Goal: Check status

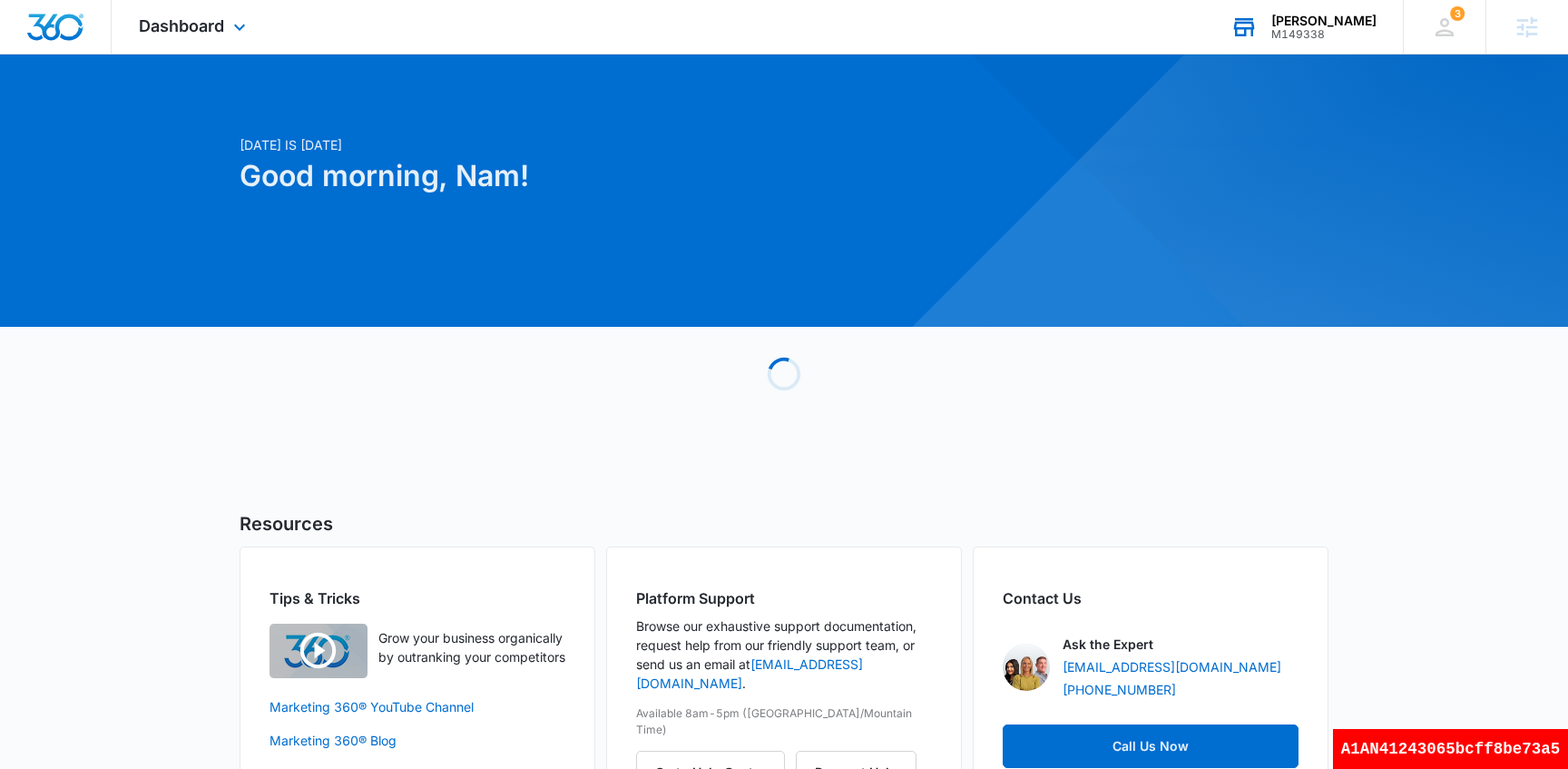
click at [1352, 32] on div "M149338" at bounding box center [1323, 34] width 105 height 13
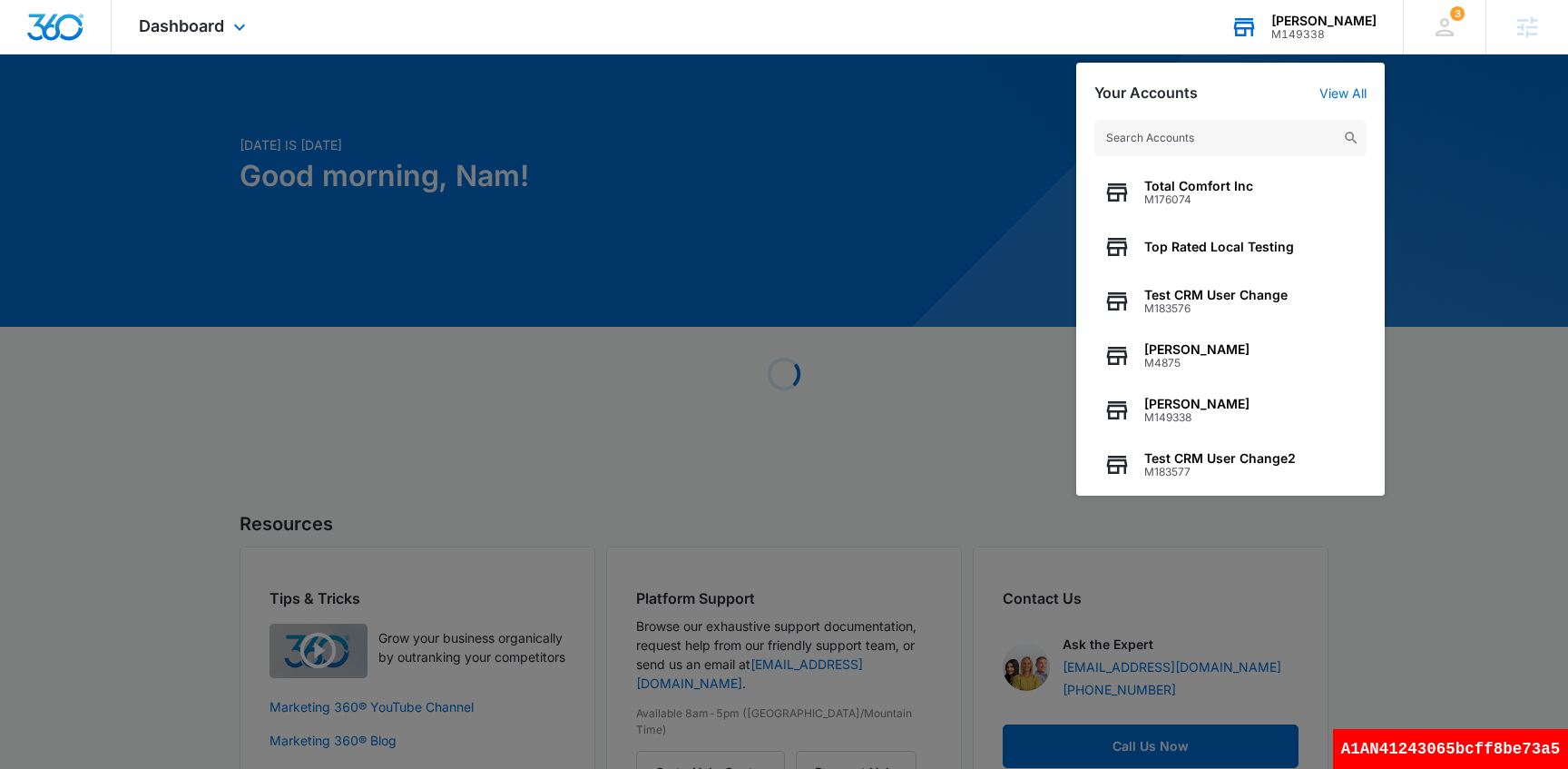
click at [1215, 148] on input "text" at bounding box center [1230, 138] width 273 height 36
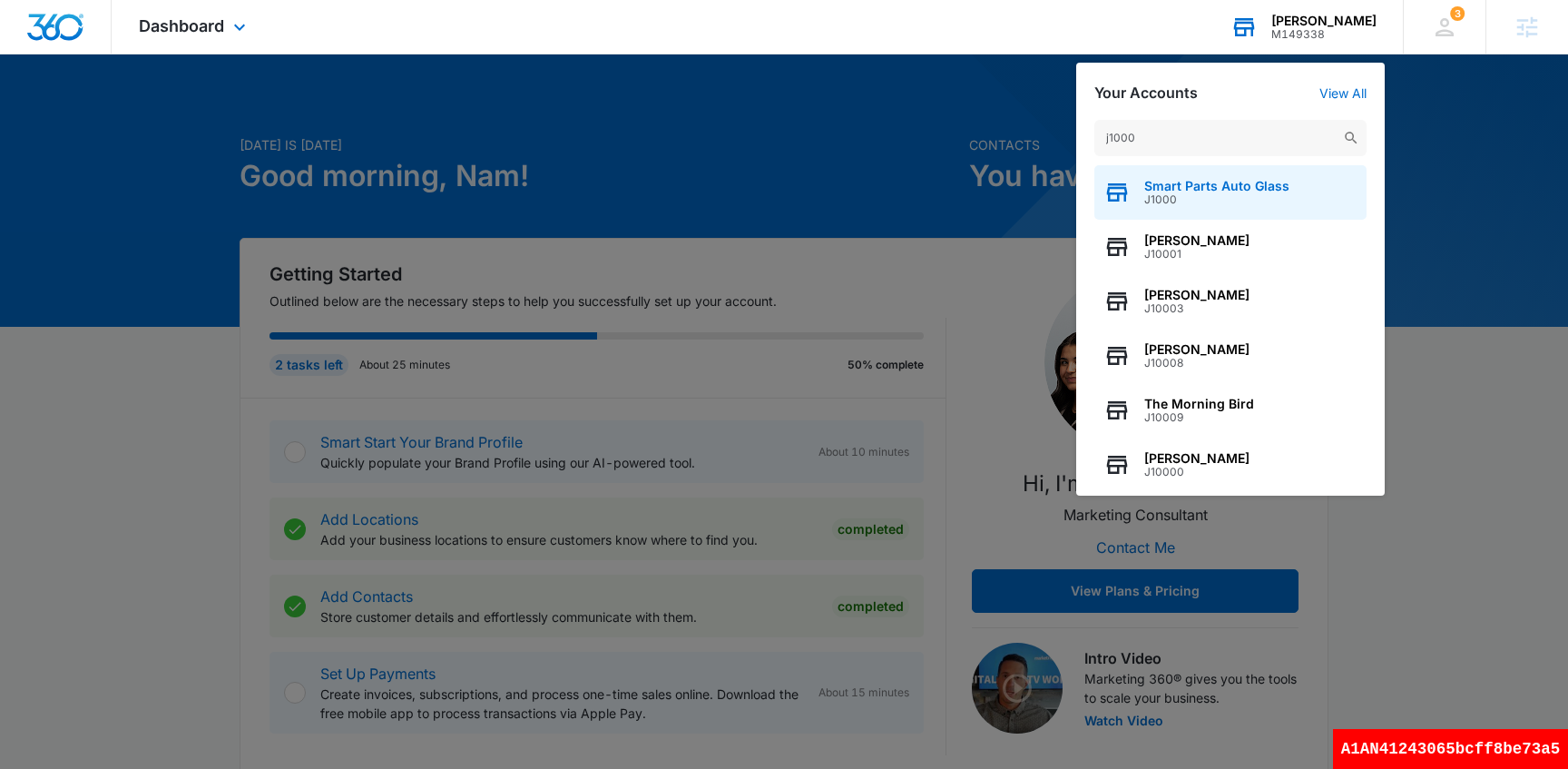
type input "j1000"
click at [1223, 199] on span "J1000" at bounding box center [1216, 199] width 145 height 13
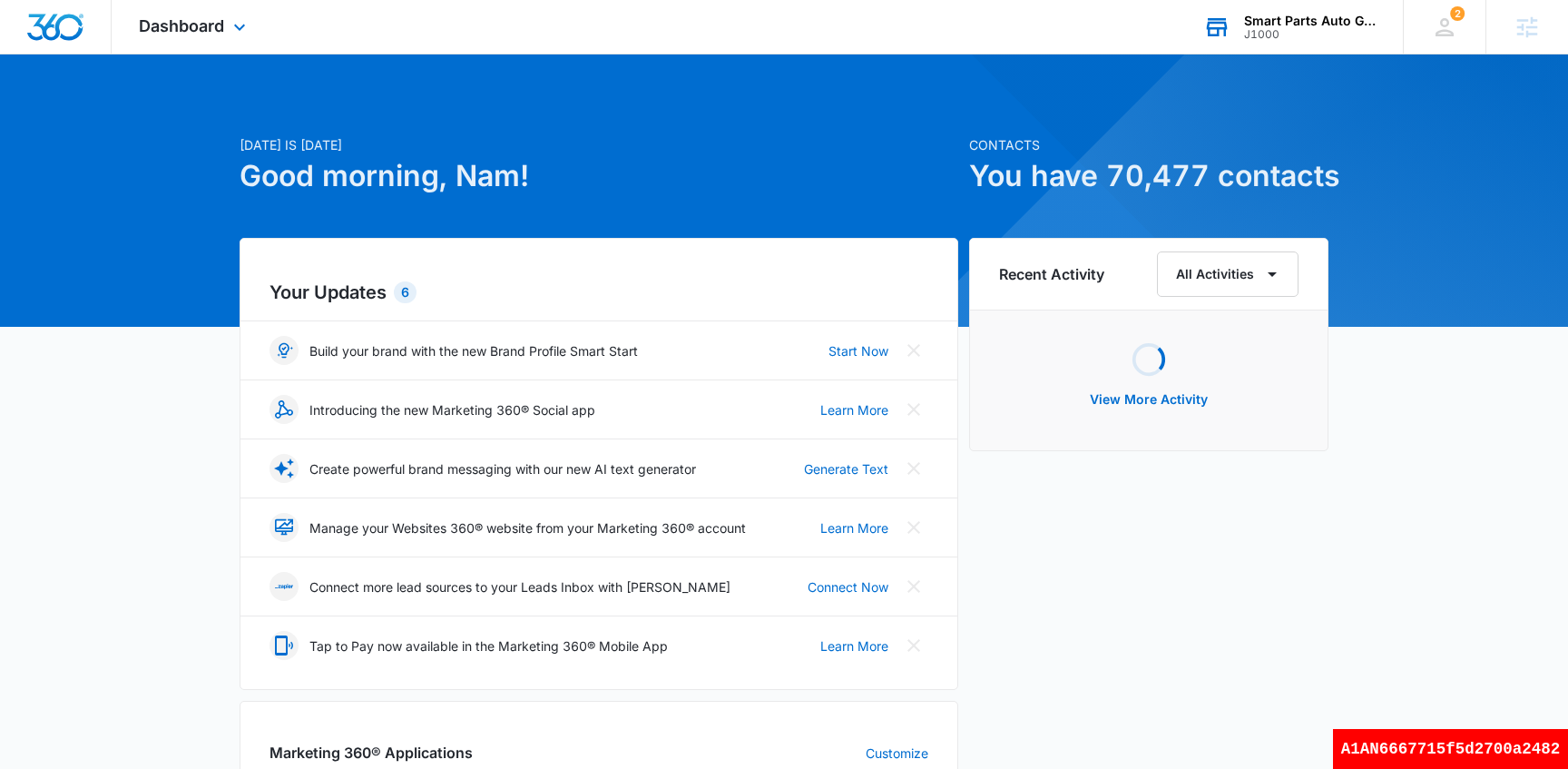
click at [201, 45] on div "Dashboard Apps Reputation Websites Forms CRM Email Social Shop Scheduling Payme…" at bounding box center [194, 27] width 166 height 53
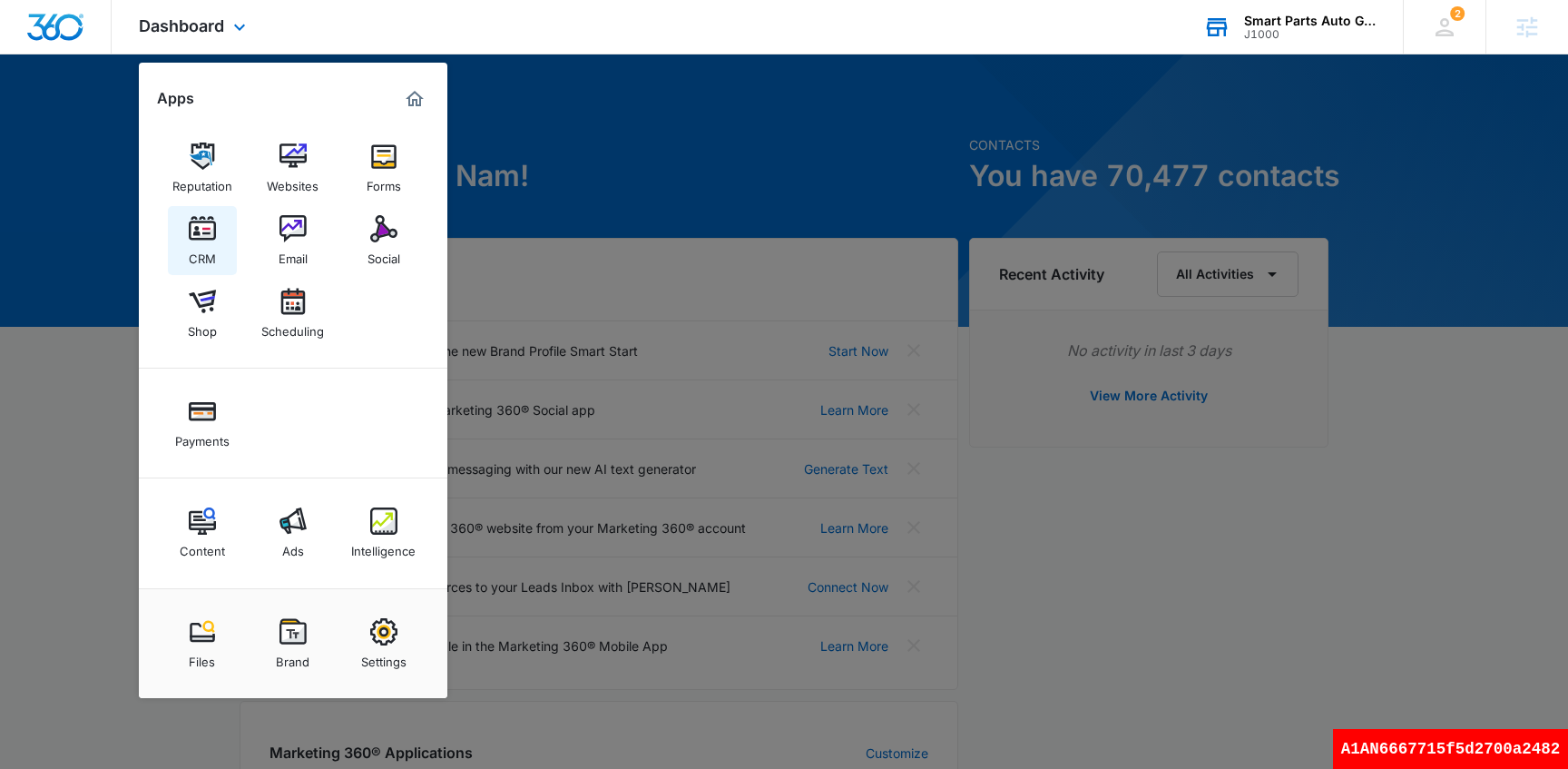
click at [208, 226] on img at bounding box center [203, 228] width 28 height 28
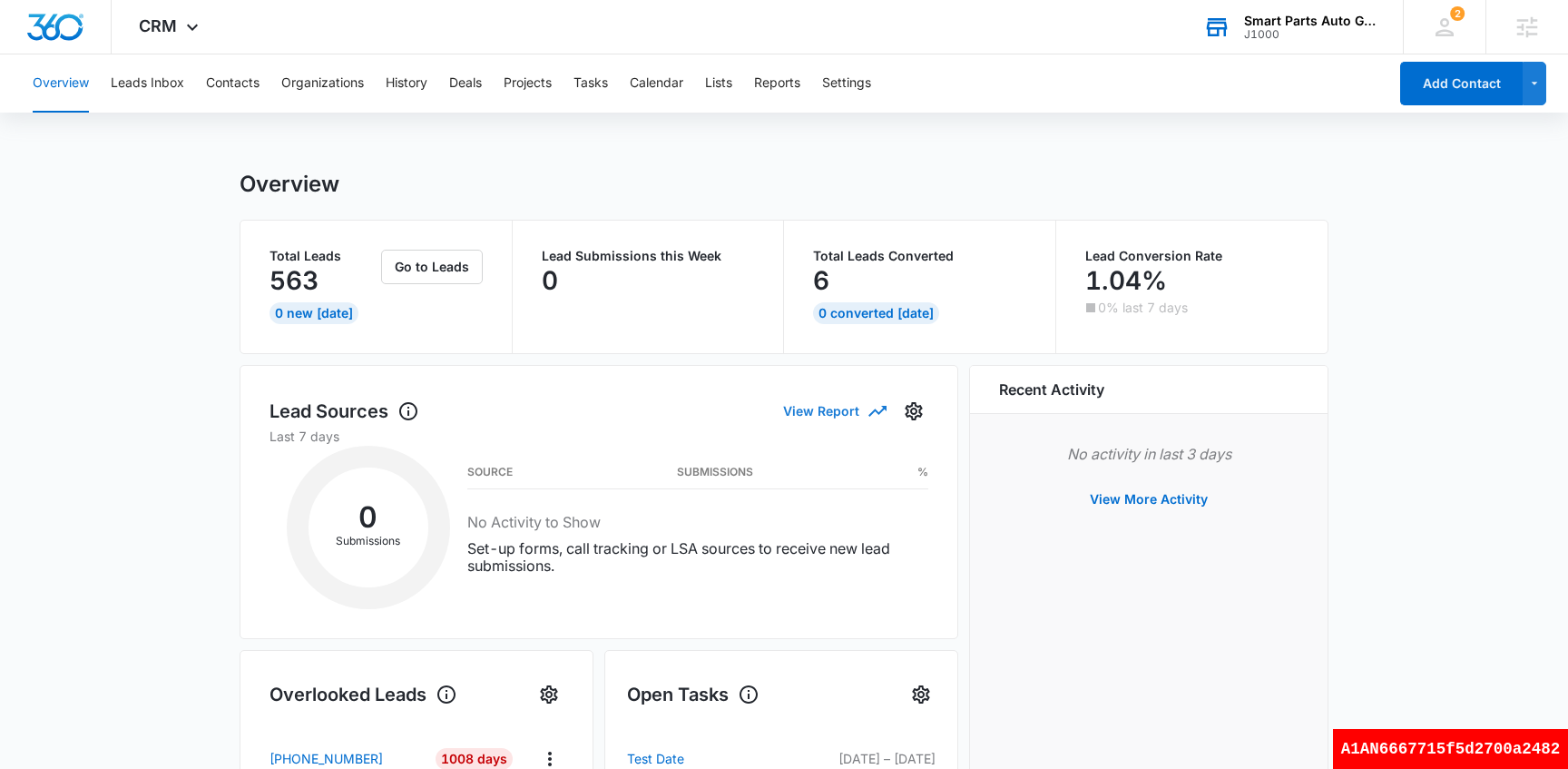
click at [869, 414] on icon "button" at bounding box center [877, 411] width 18 height 11
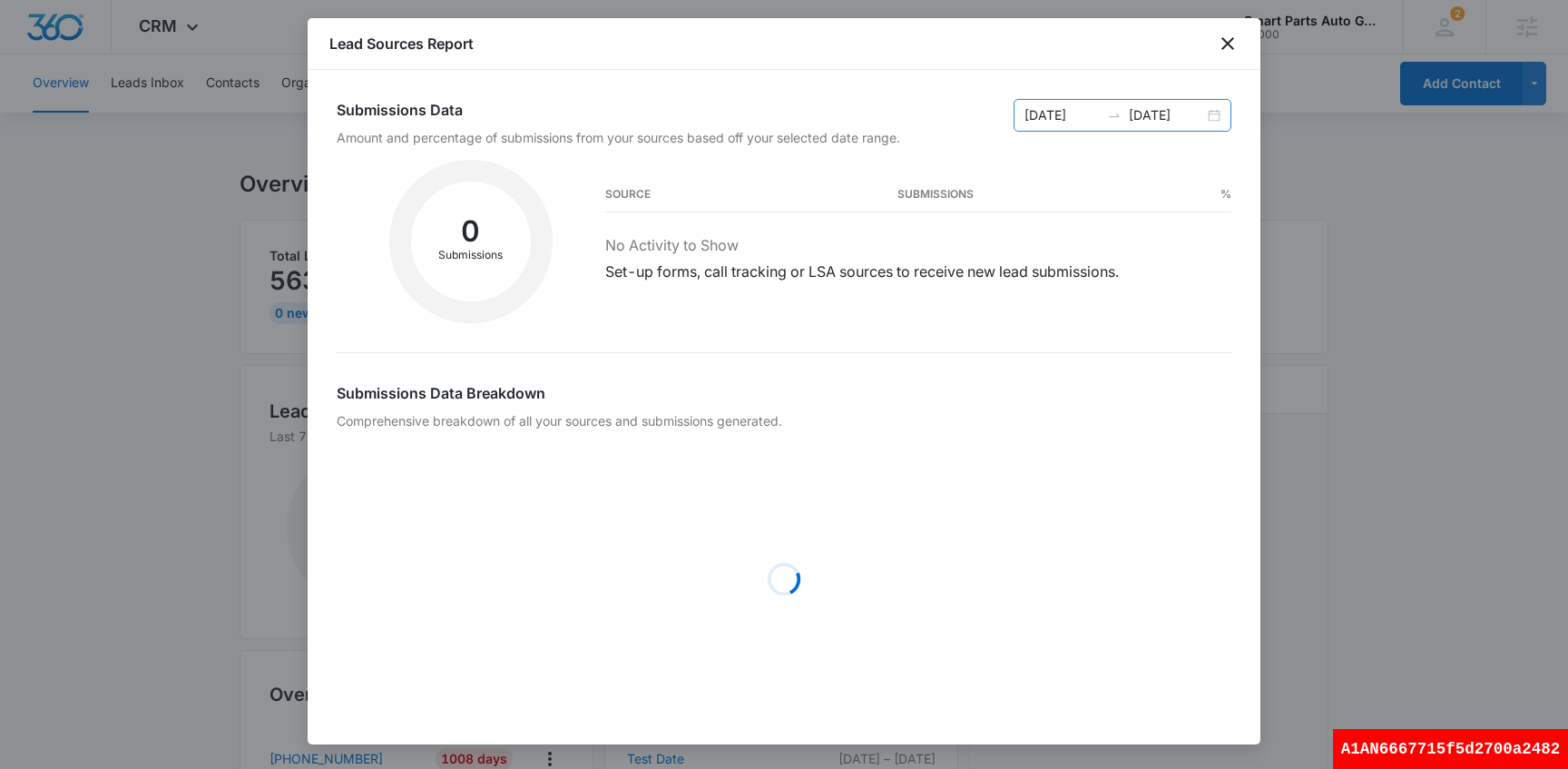
click at [1054, 121] on input "[DATE]" at bounding box center [1062, 115] width 76 height 20
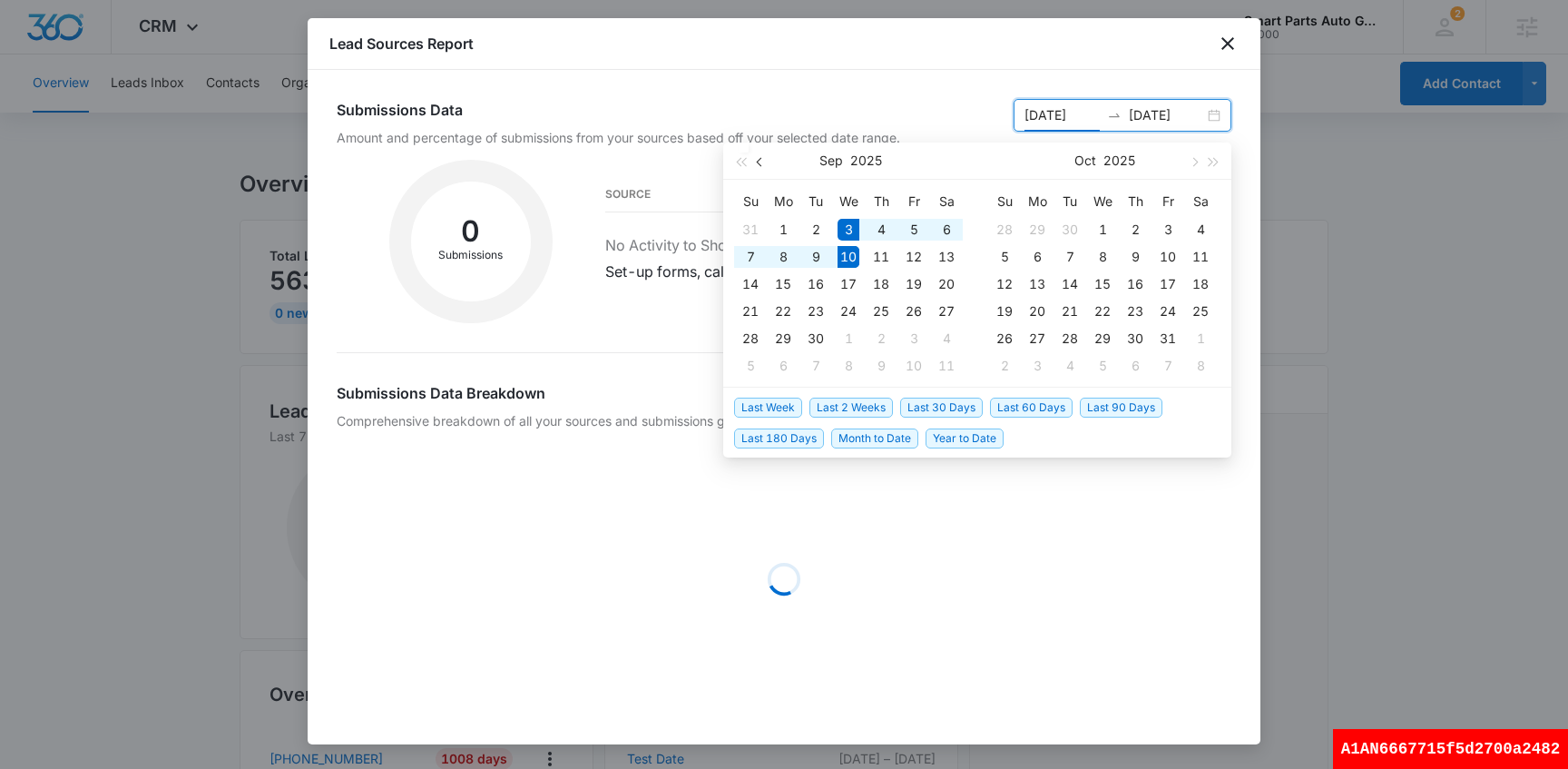
click at [757, 164] on button "button" at bounding box center [760, 160] width 20 height 36
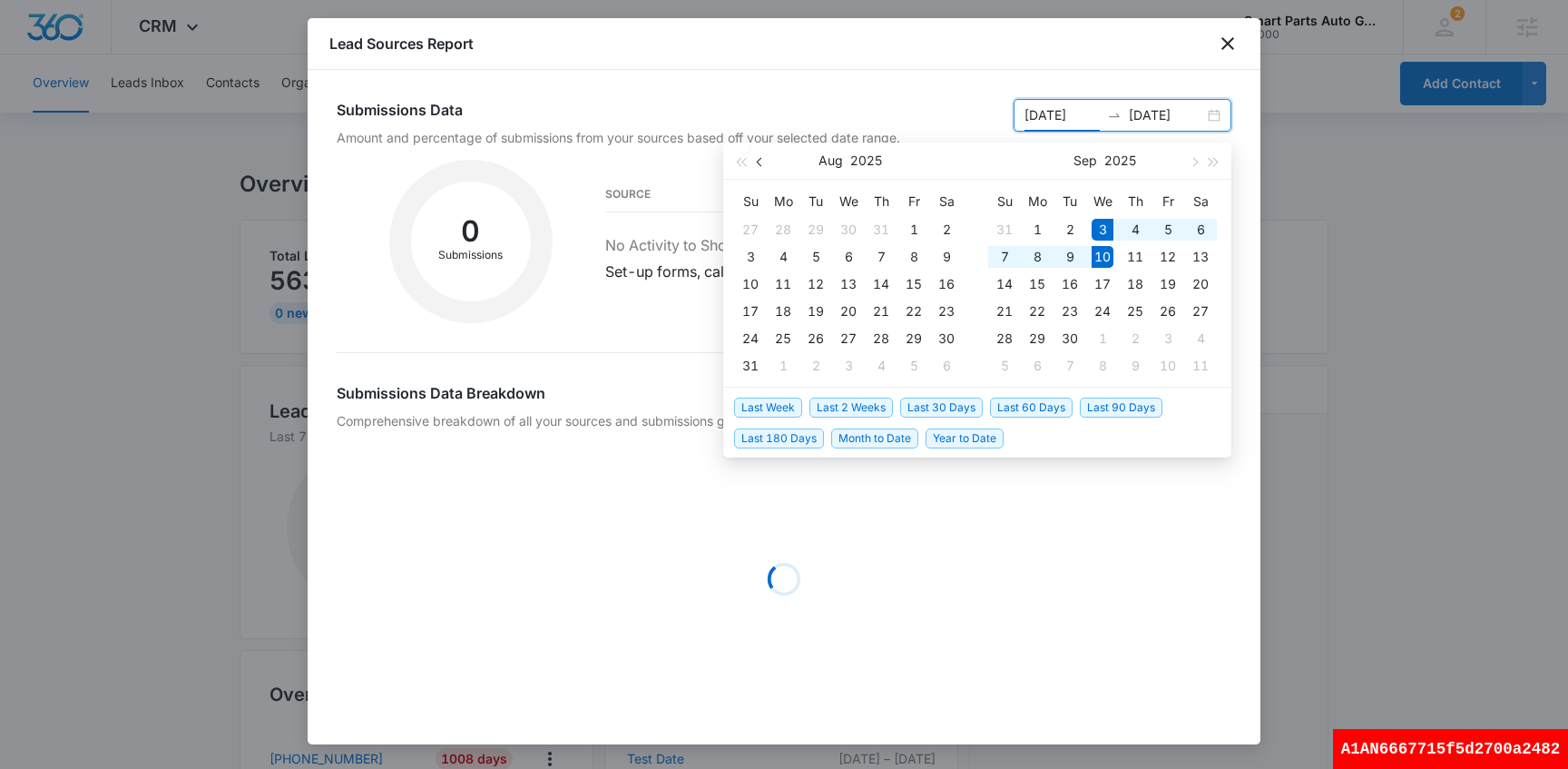
click at [757, 164] on button "button" at bounding box center [760, 160] width 20 height 36
click at [875, 158] on button "2025" at bounding box center [865, 160] width 31 height 36
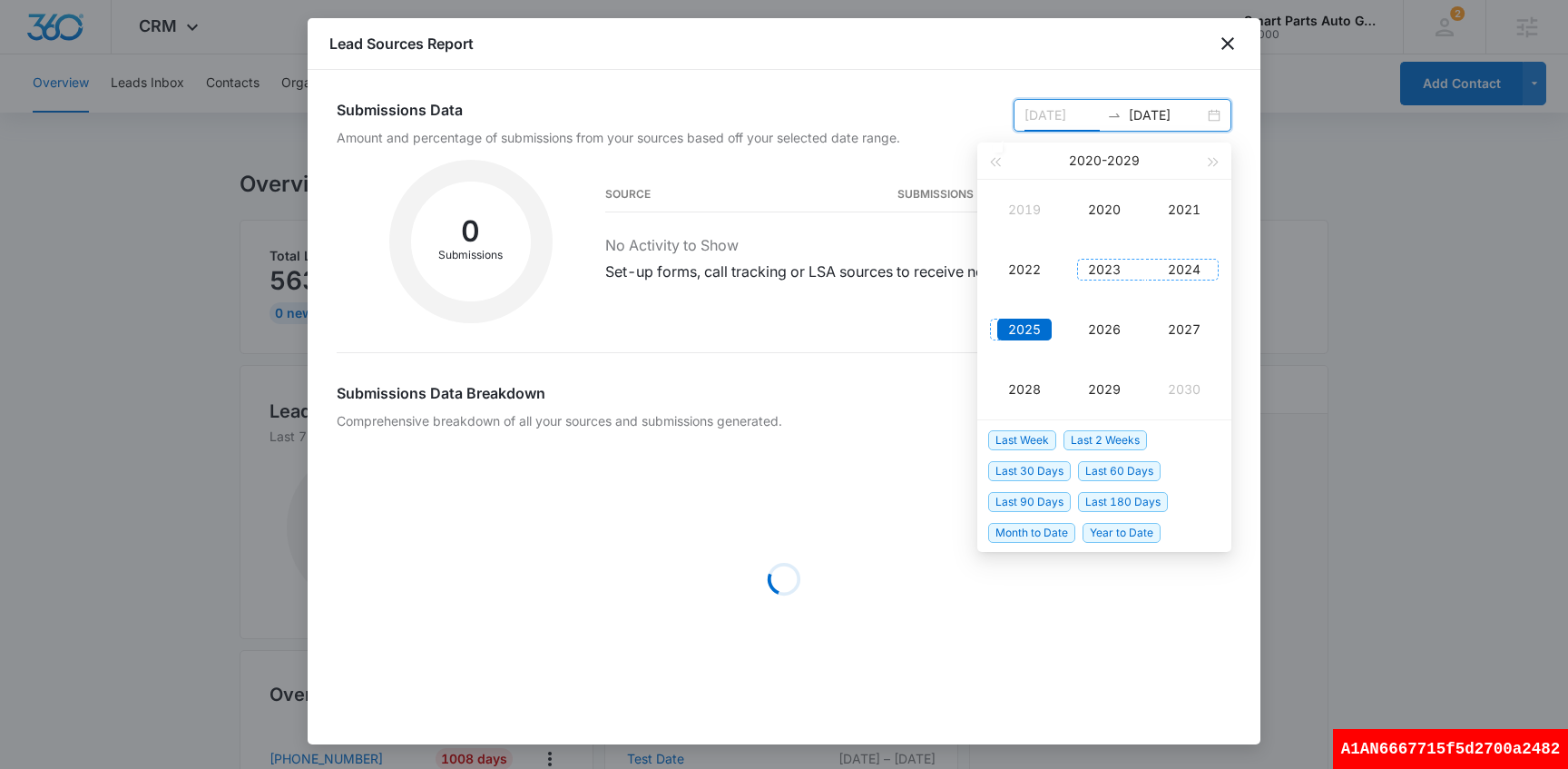
click at [1099, 265] on div "2023" at bounding box center [1103, 270] width 54 height 22
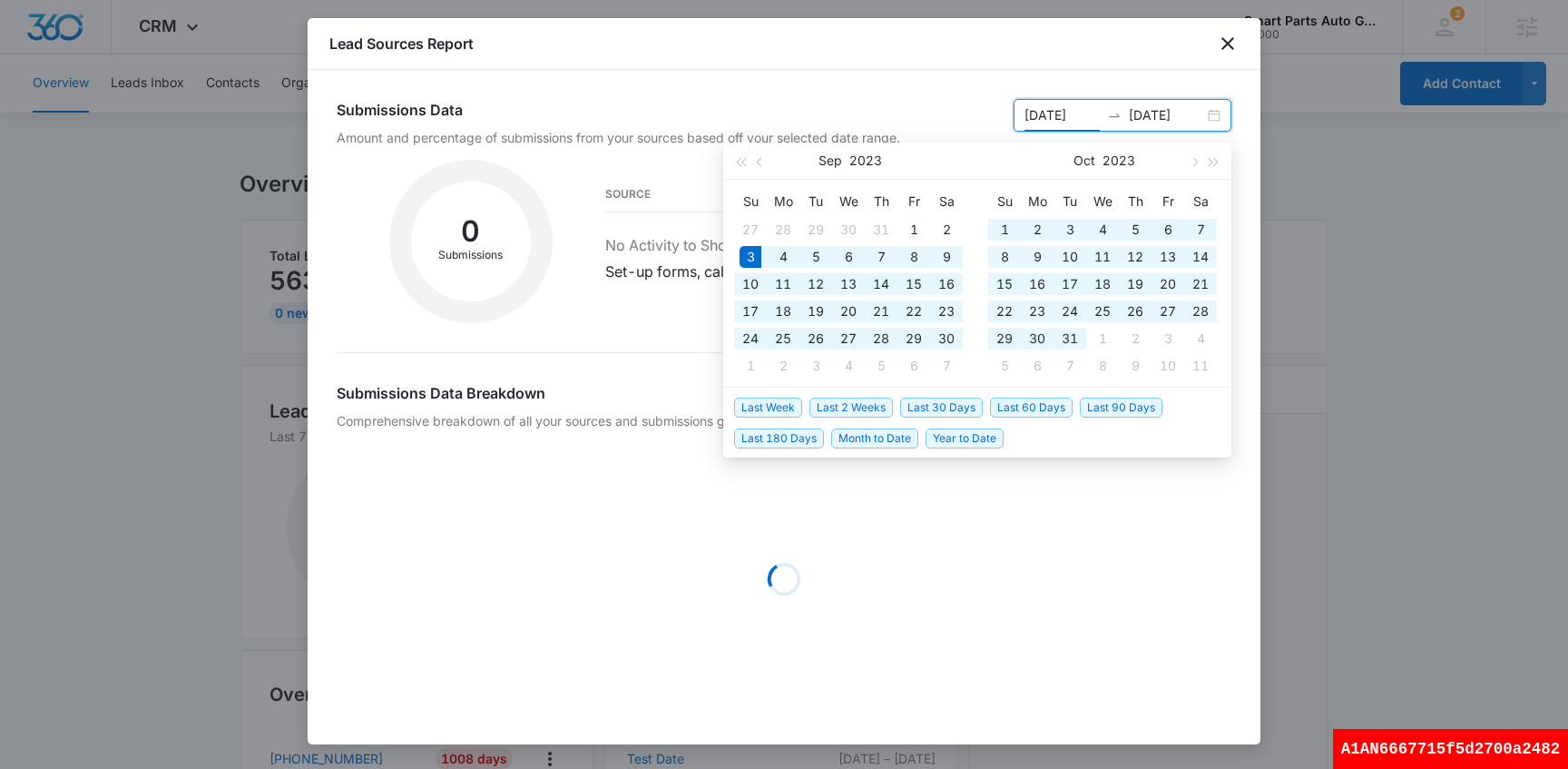
type input "[DATE]"
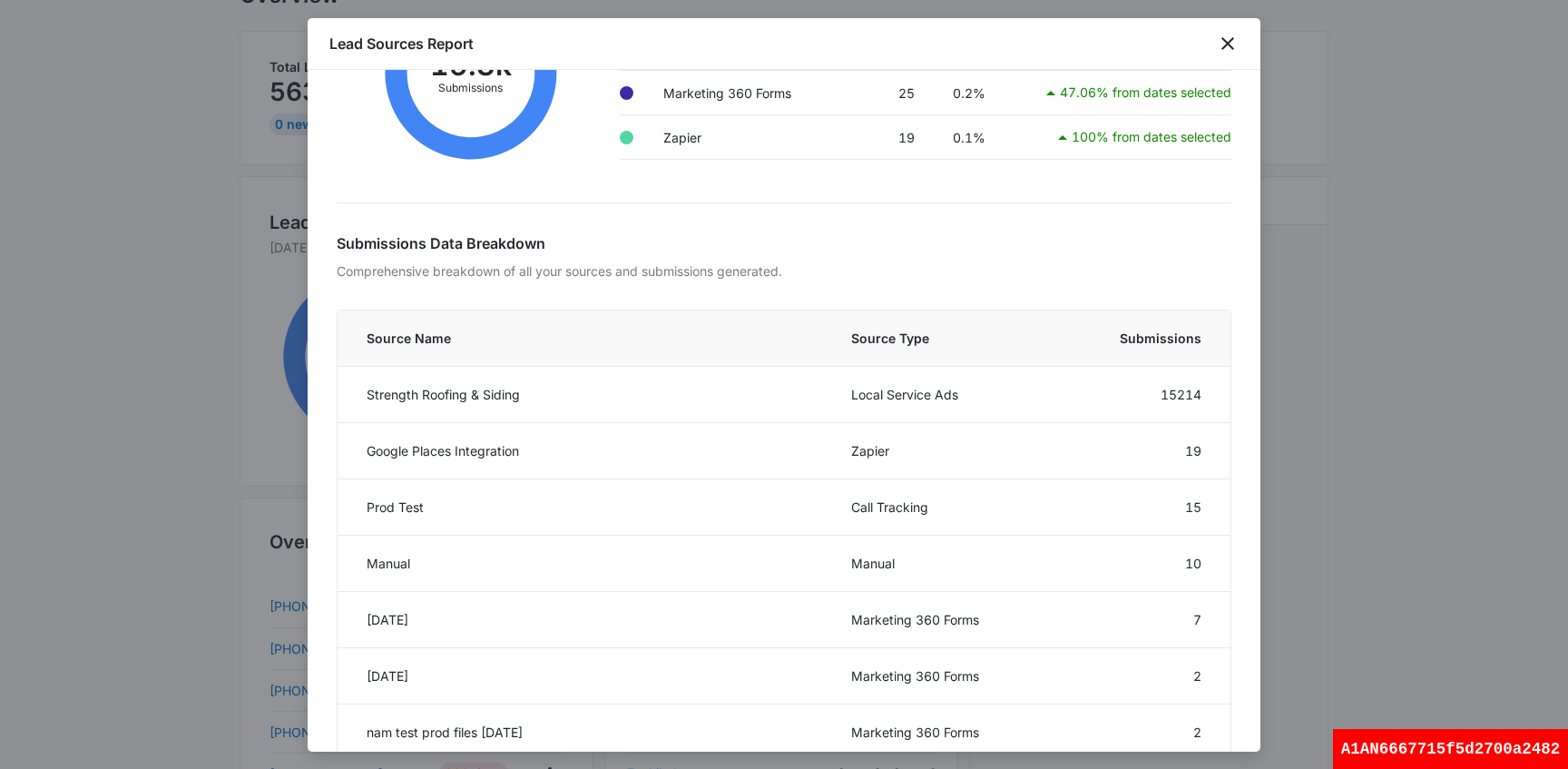
scroll to position [81, 0]
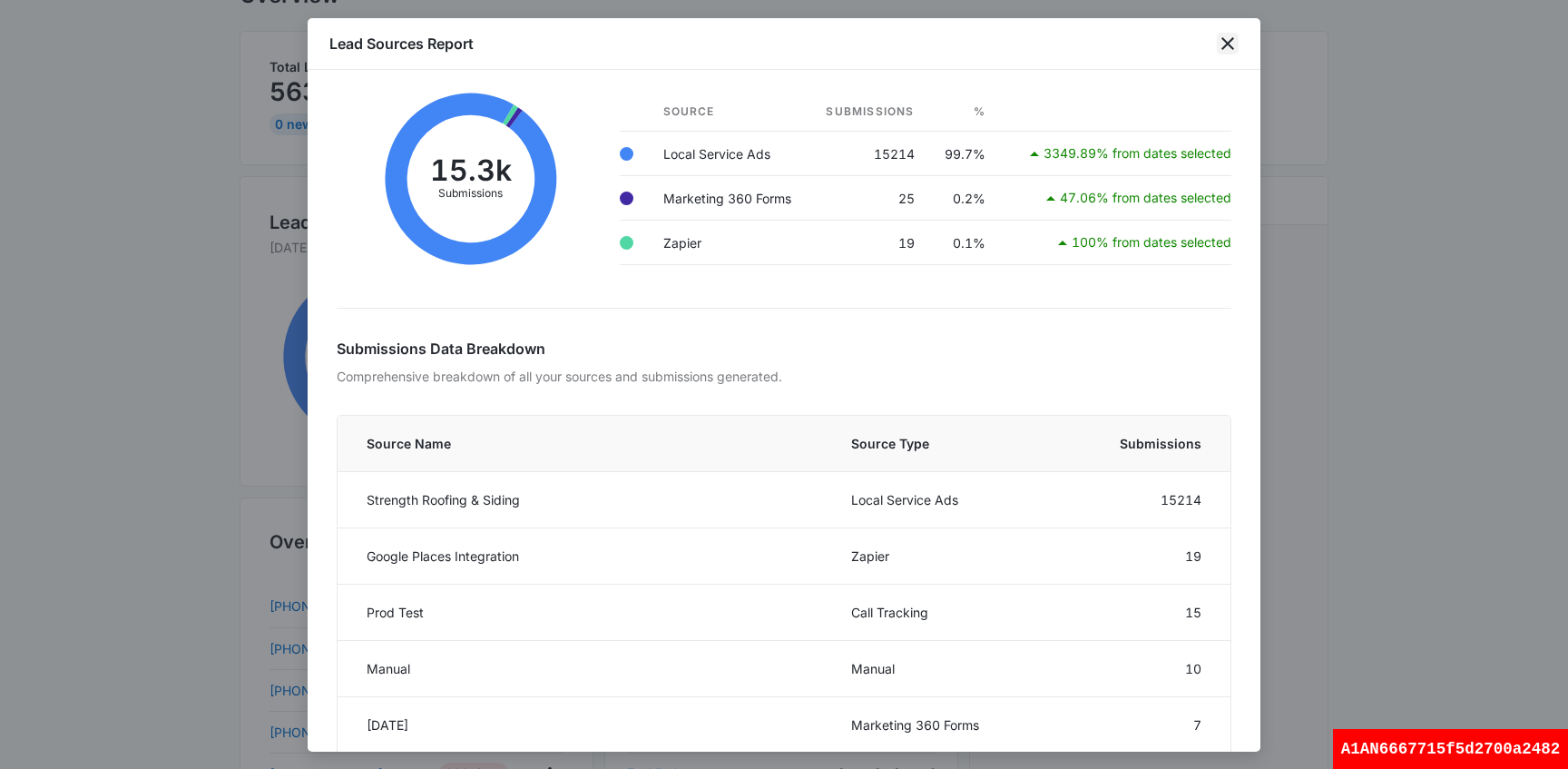
click at [1234, 46] on icon "close" at bounding box center [1227, 43] width 22 height 22
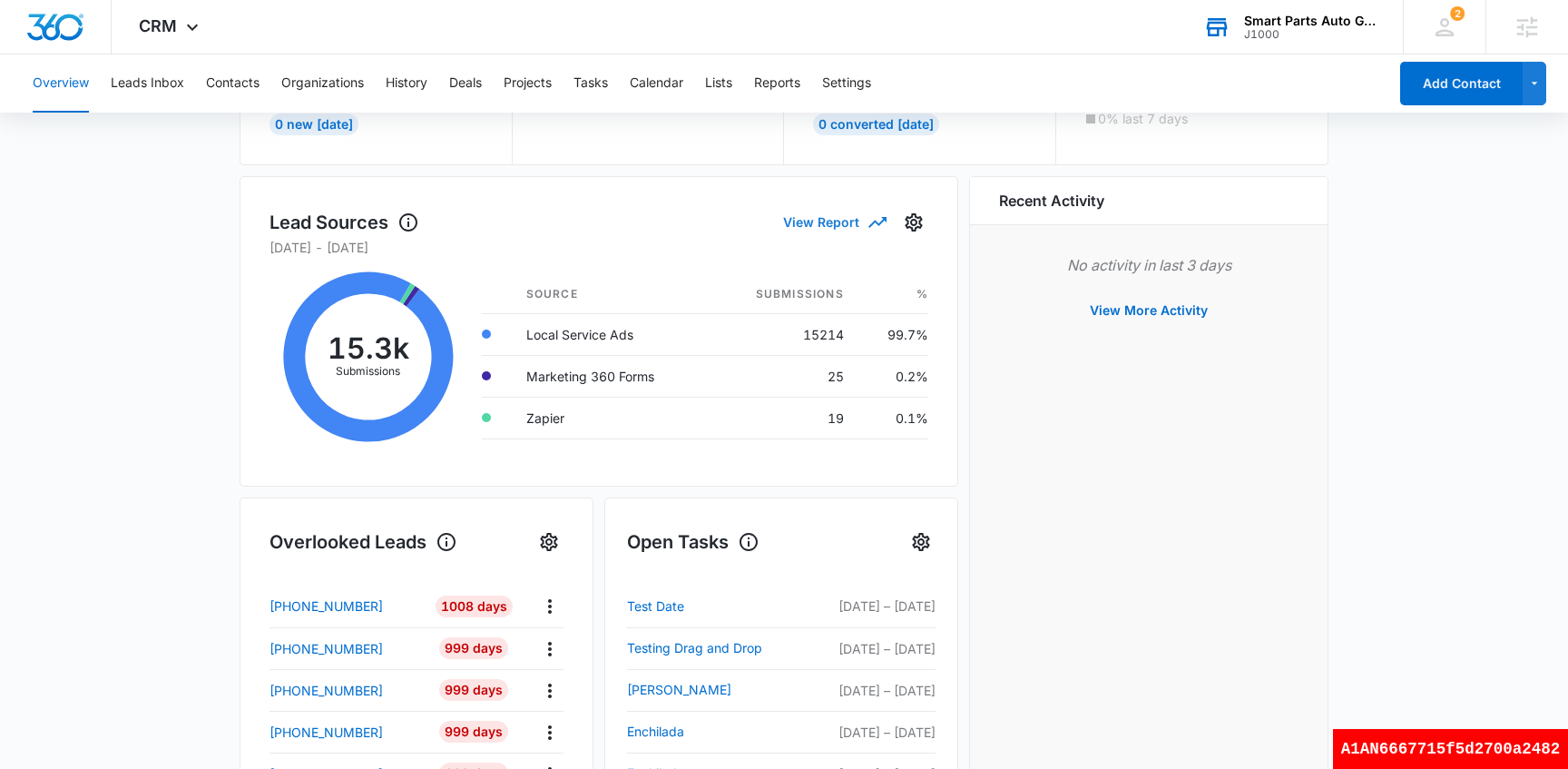
scroll to position [0, 0]
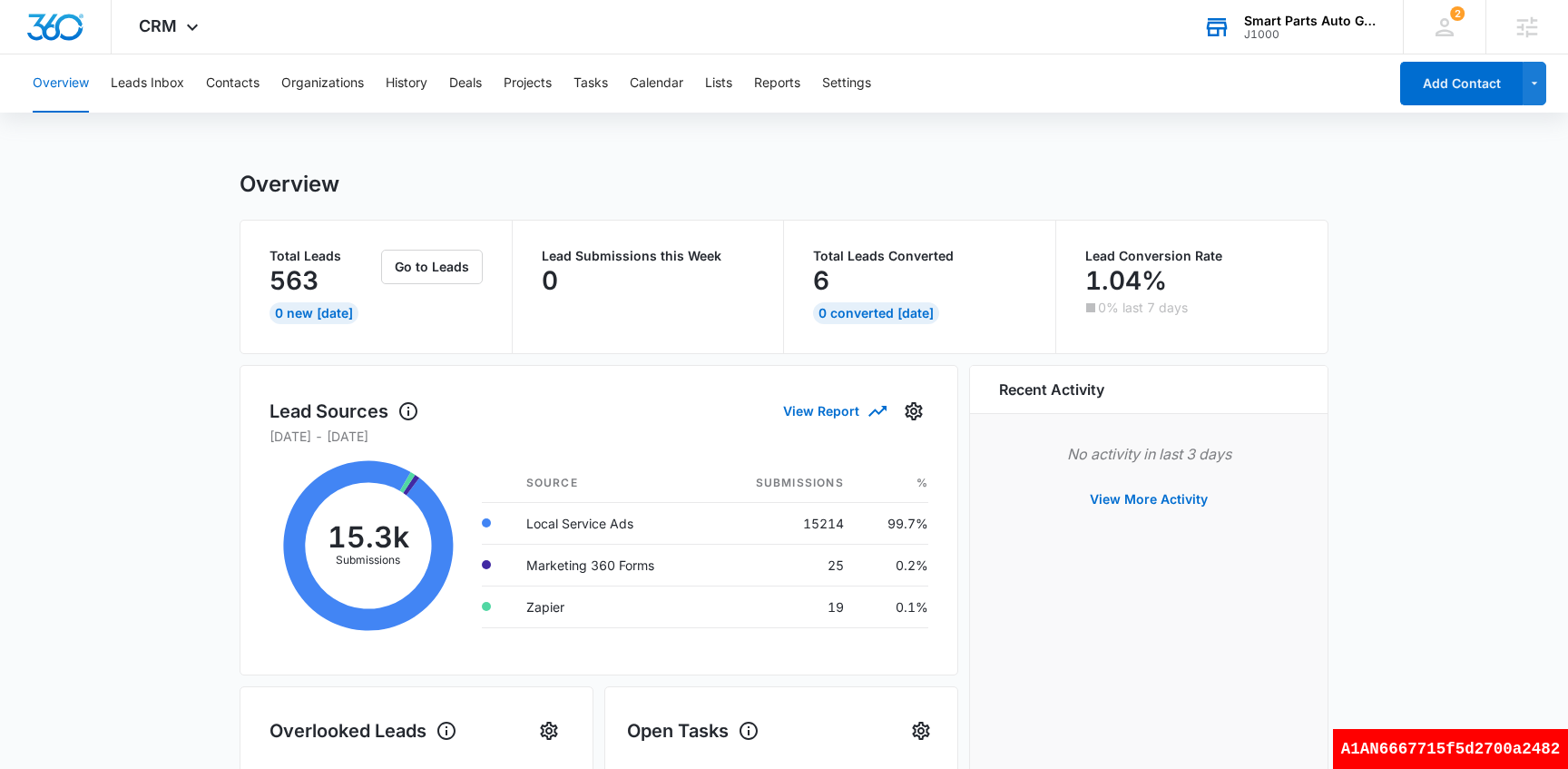
click at [1302, 38] on div "J1000" at bounding box center [1310, 34] width 133 height 13
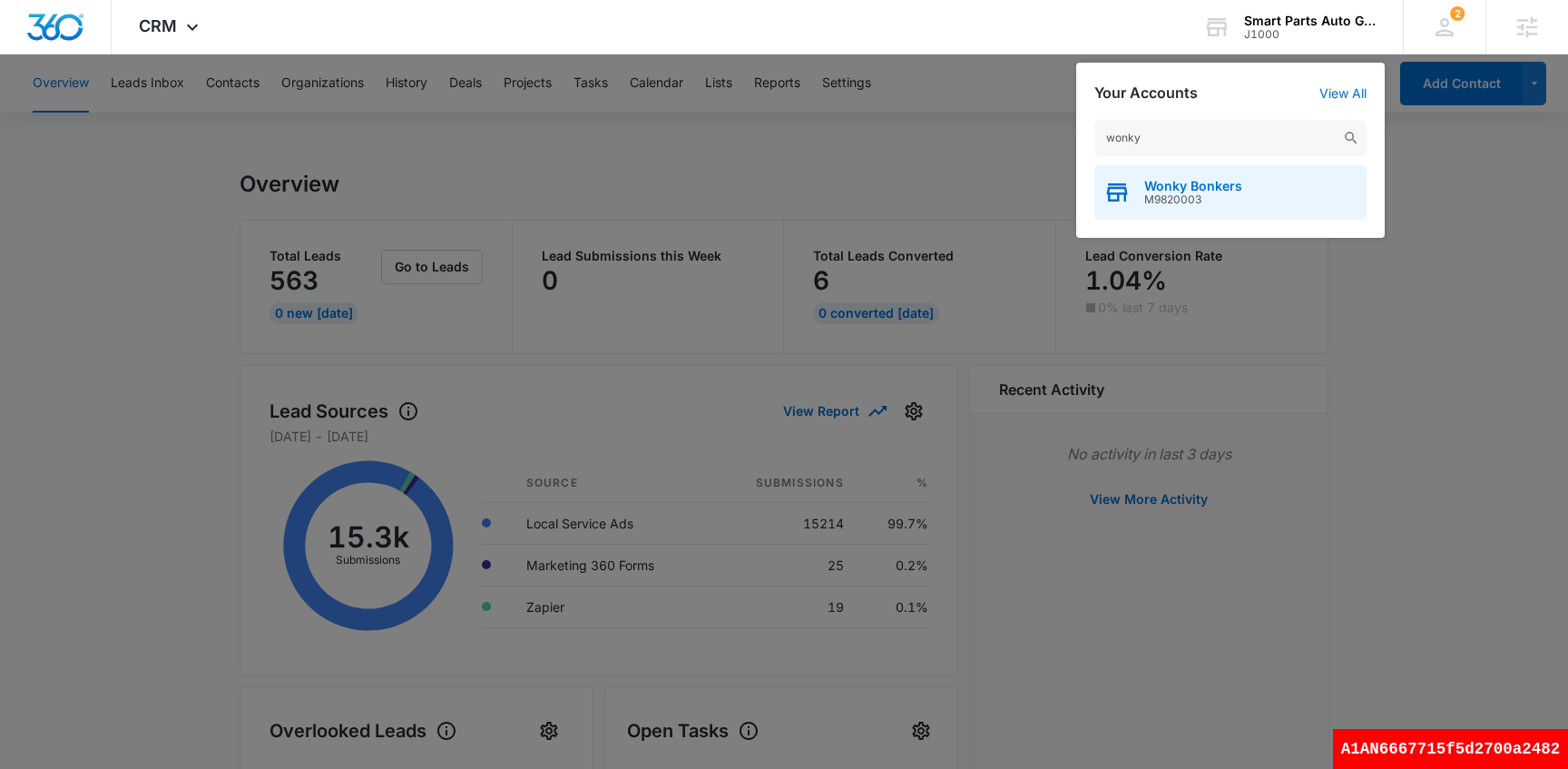
type input "wonky"
click at [1149, 193] on span "M9820003" at bounding box center [1193, 199] width 98 height 13
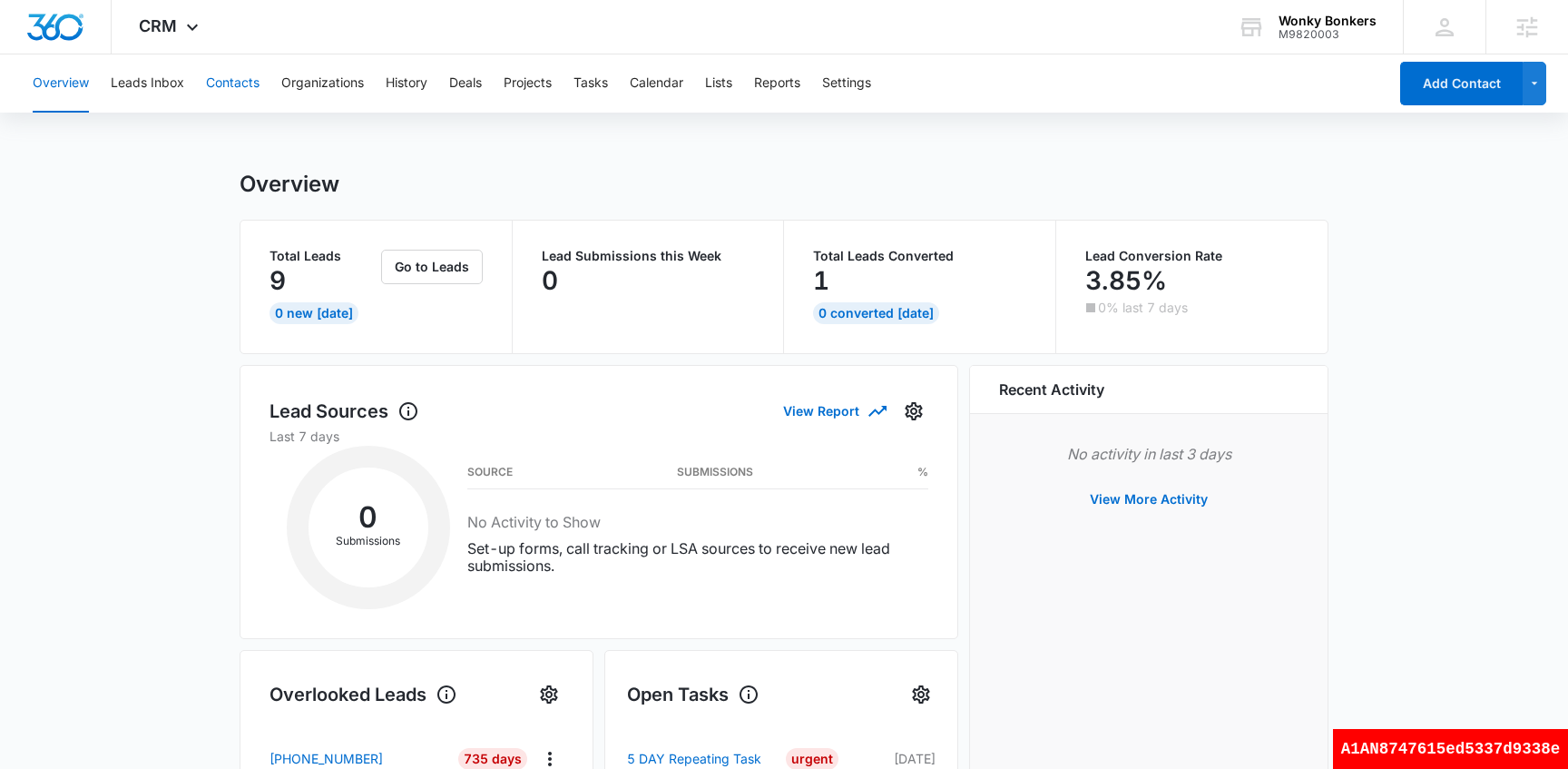
click at [226, 88] on button "Contacts" at bounding box center [232, 83] width 53 height 58
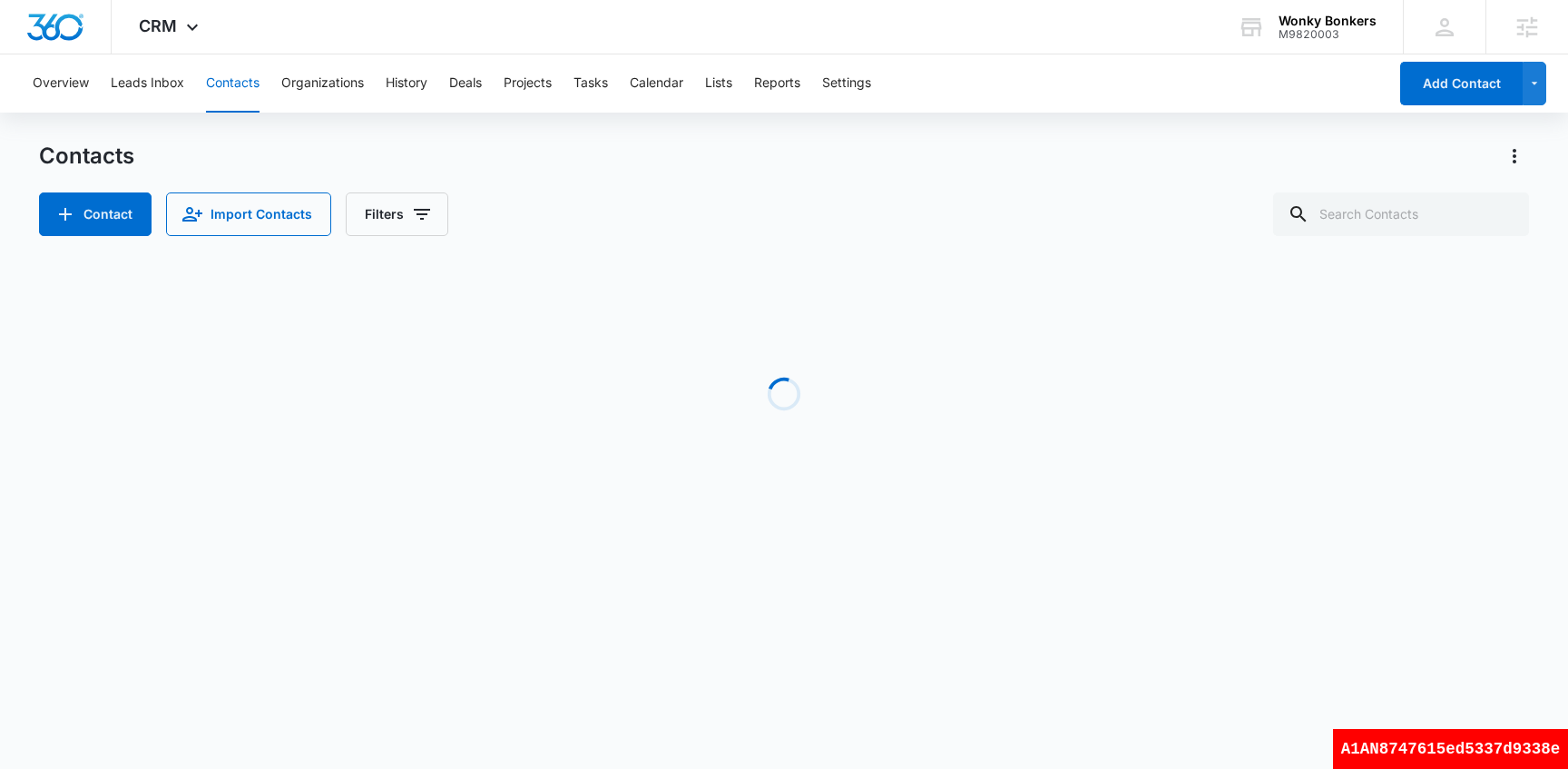
click at [98, 81] on div "Overview Leads Inbox Contacts Organizations History Deals Projects Tasks Calend…" at bounding box center [704, 83] width 1365 height 58
click at [73, 87] on button "Overview" at bounding box center [60, 83] width 56 height 58
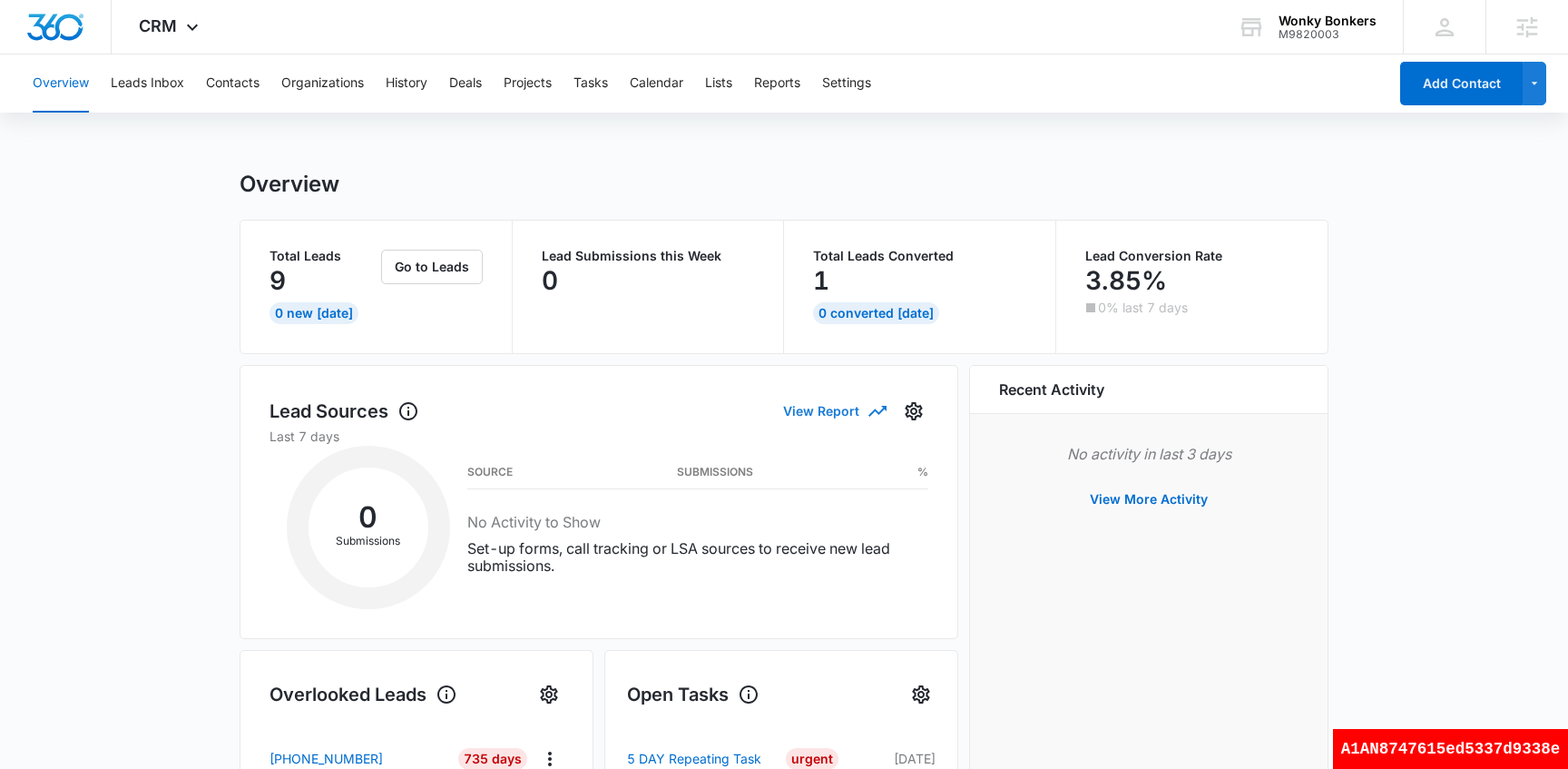
click at [863, 416] on button "View Report" at bounding box center [833, 411] width 101 height 32
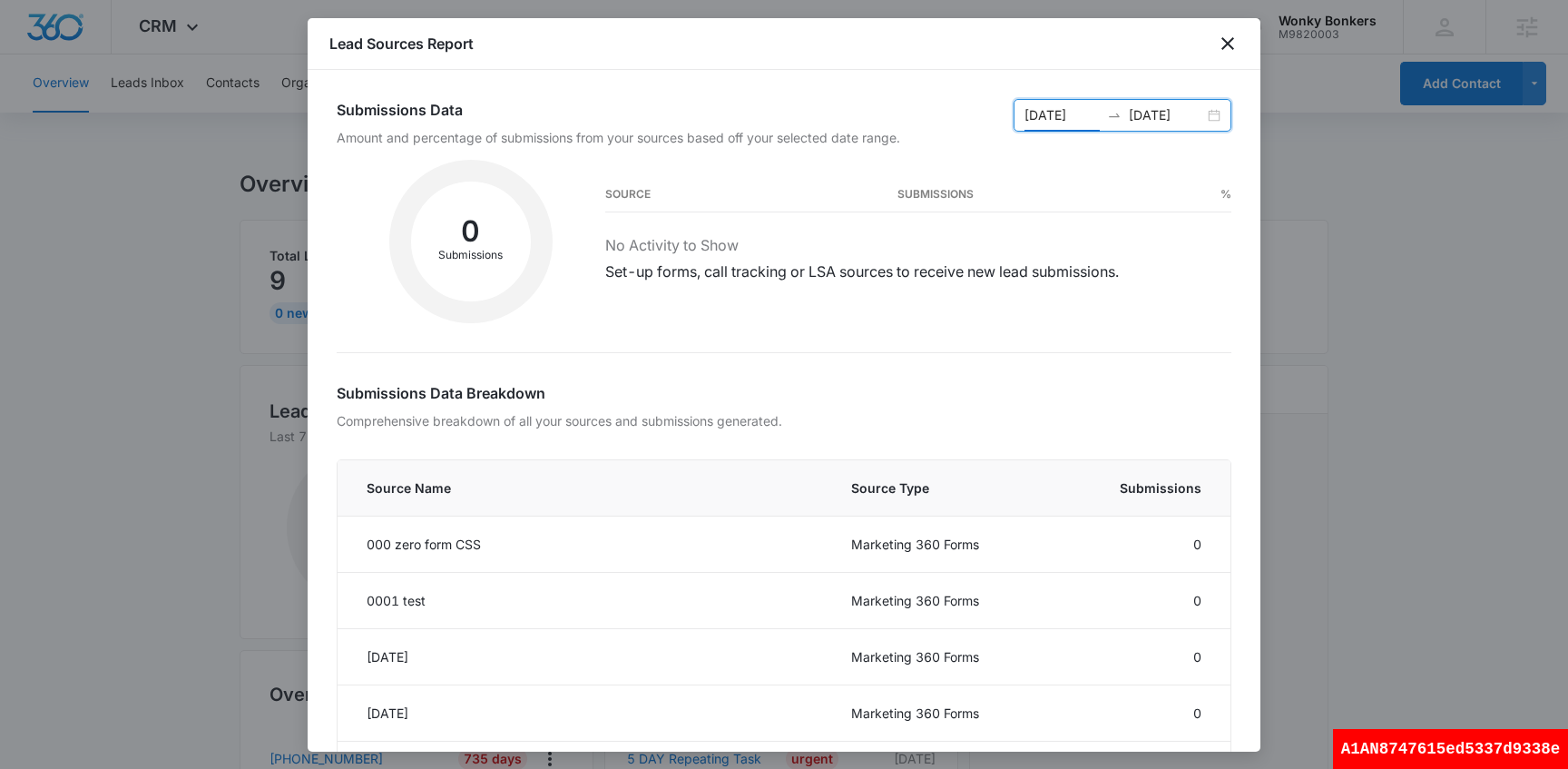
click at [1084, 118] on input "[DATE]" at bounding box center [1062, 115] width 76 height 20
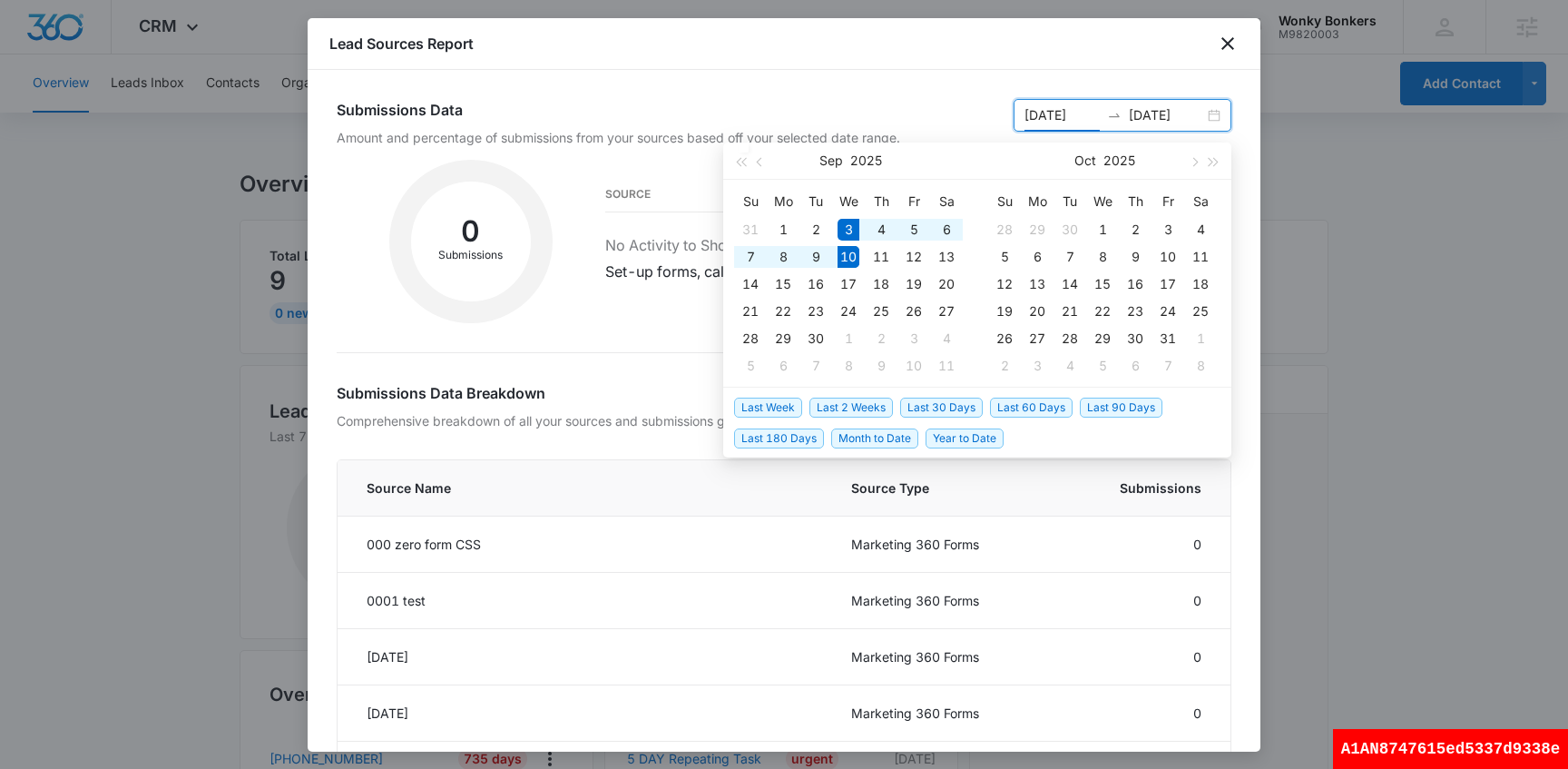
click at [1097, 117] on input "[DATE]" at bounding box center [1062, 115] width 76 height 20
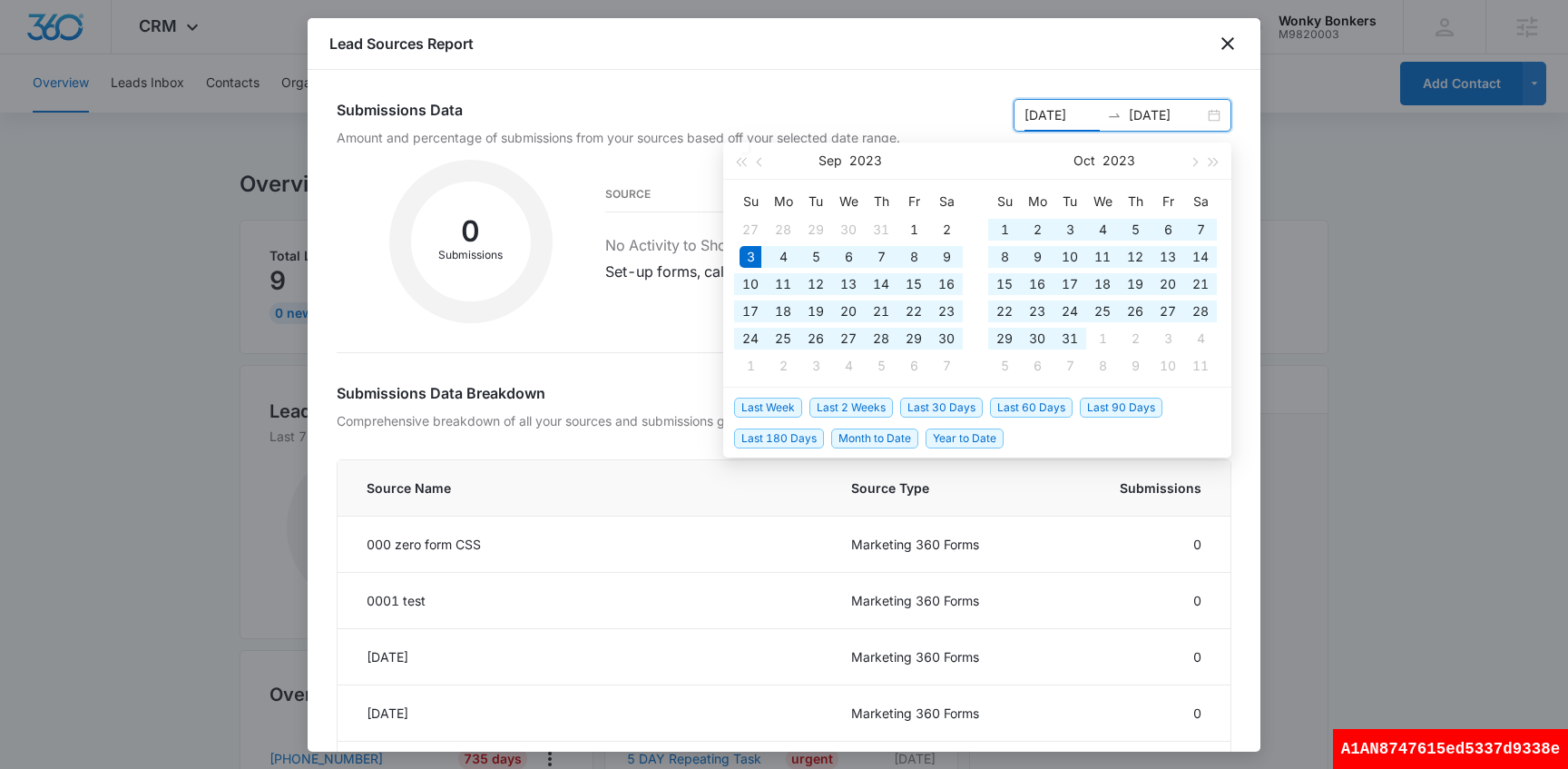
type input "[DATE]"
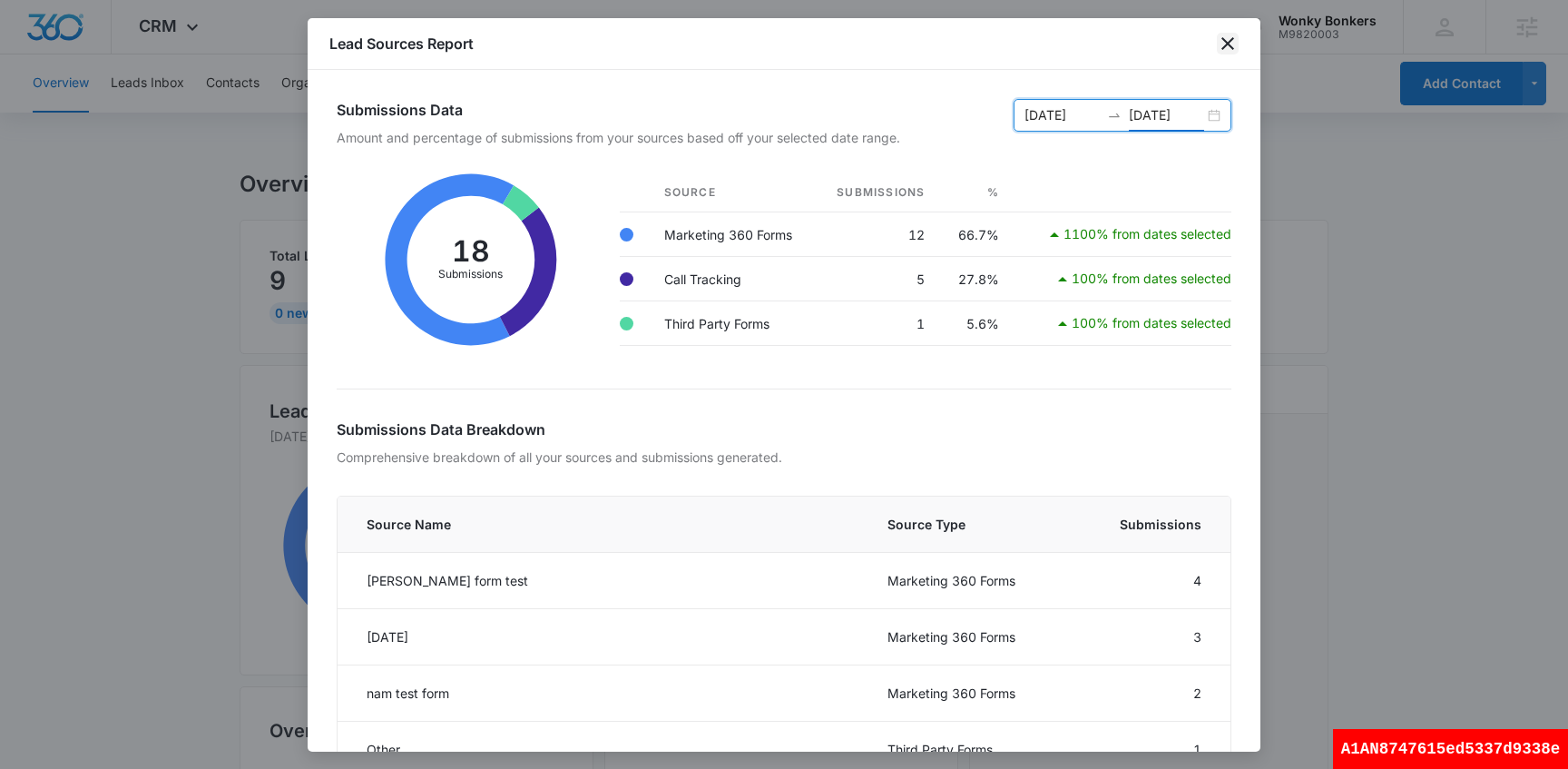
click at [1228, 40] on icon "close" at bounding box center [1227, 43] width 13 height 13
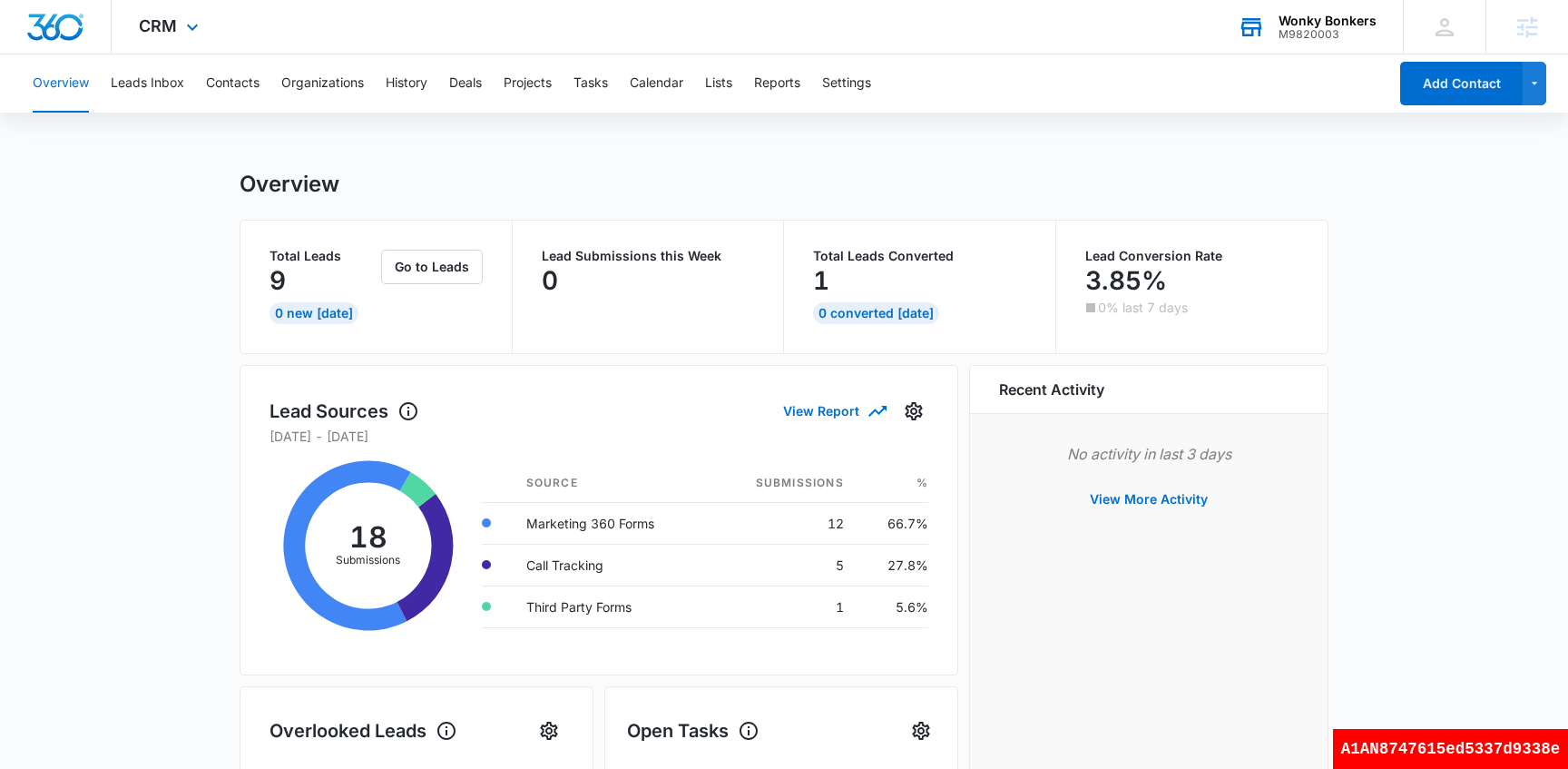
click at [1331, 36] on div "M9820003" at bounding box center [1328, 34] width 98 height 13
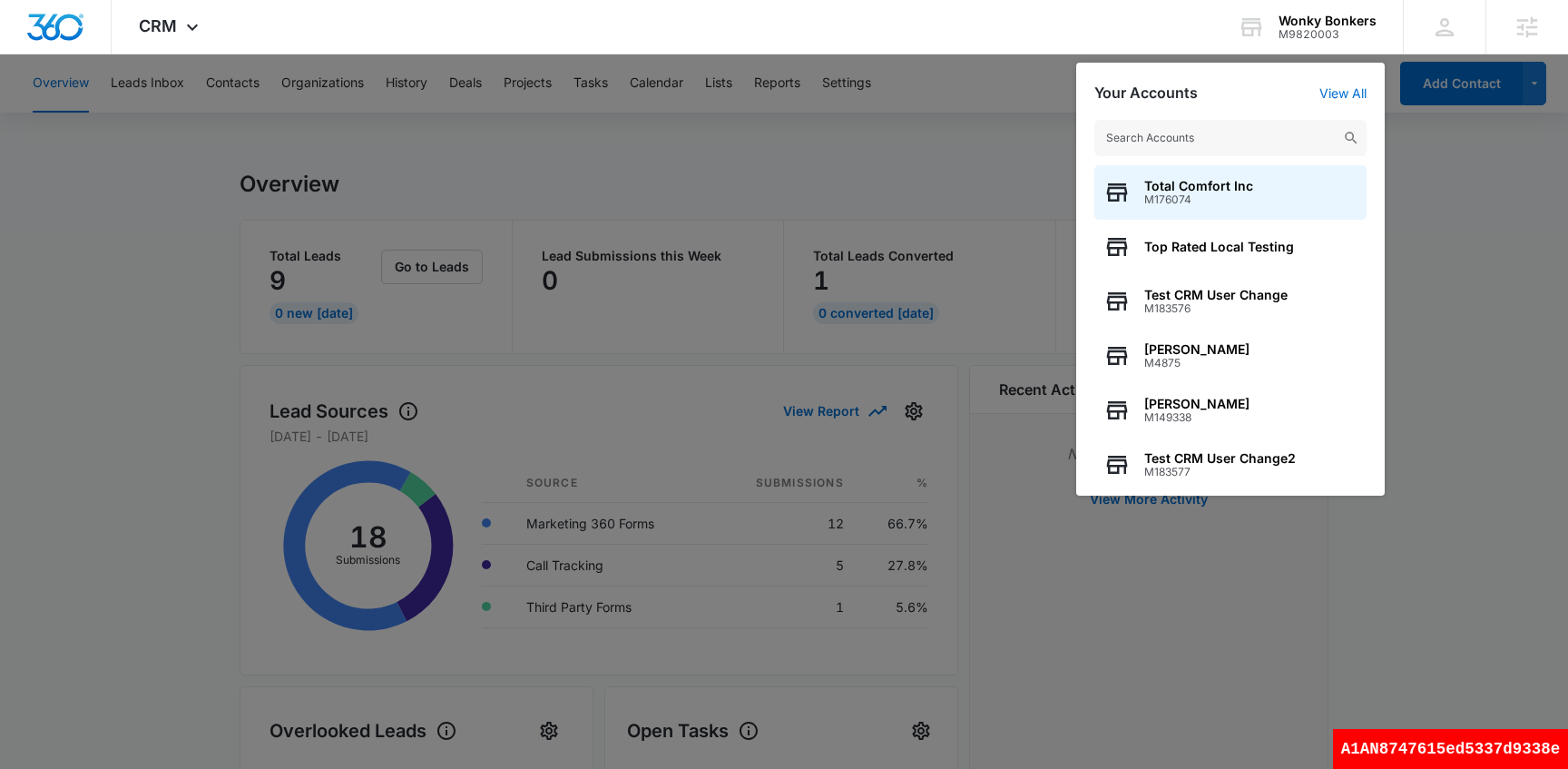
click at [1173, 133] on input "text" at bounding box center [1230, 138] width 273 height 36
click at [954, 152] on div at bounding box center [784, 384] width 1568 height 769
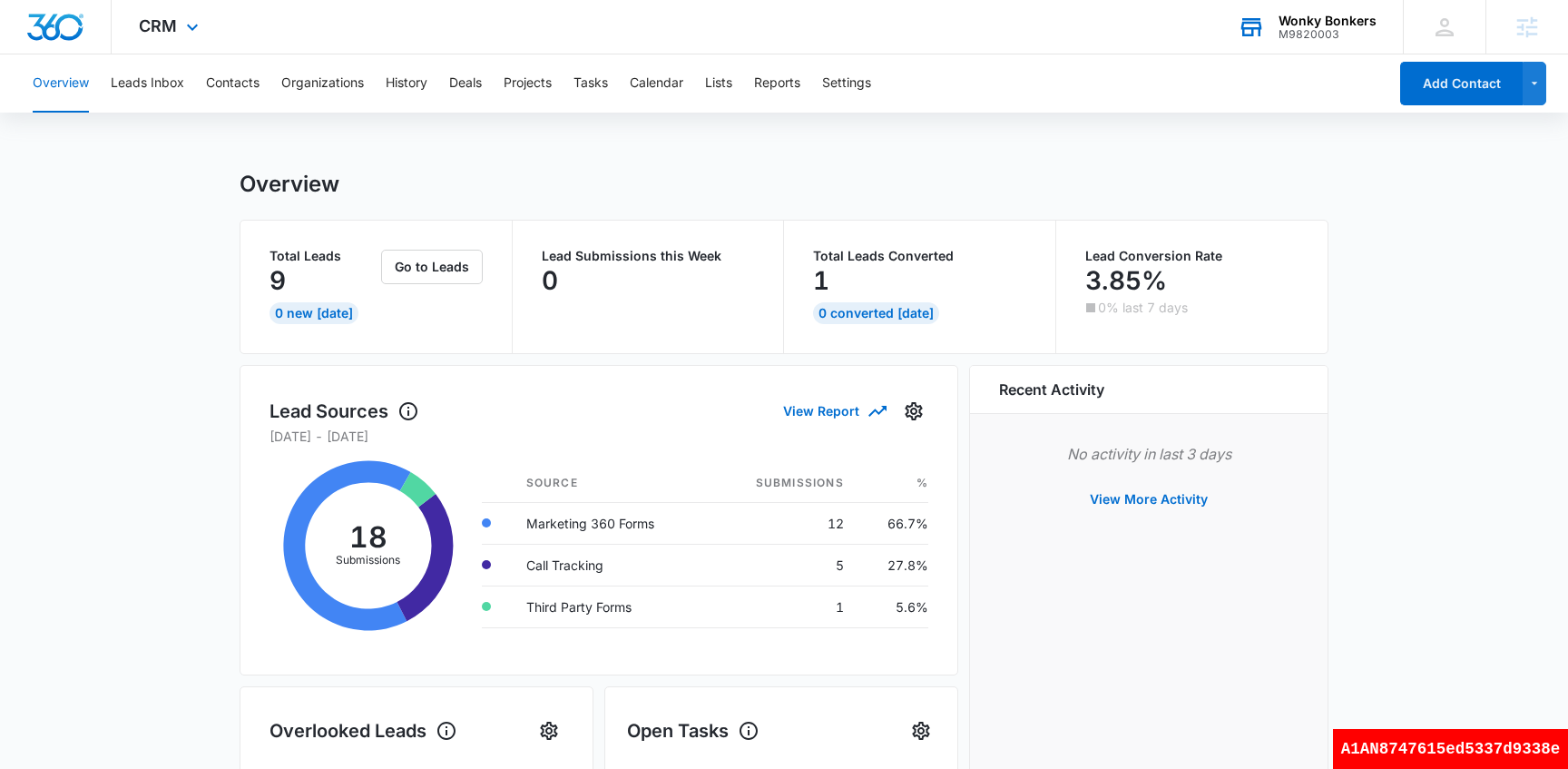
click at [1304, 32] on div "M9820003" at bounding box center [1328, 34] width 98 height 13
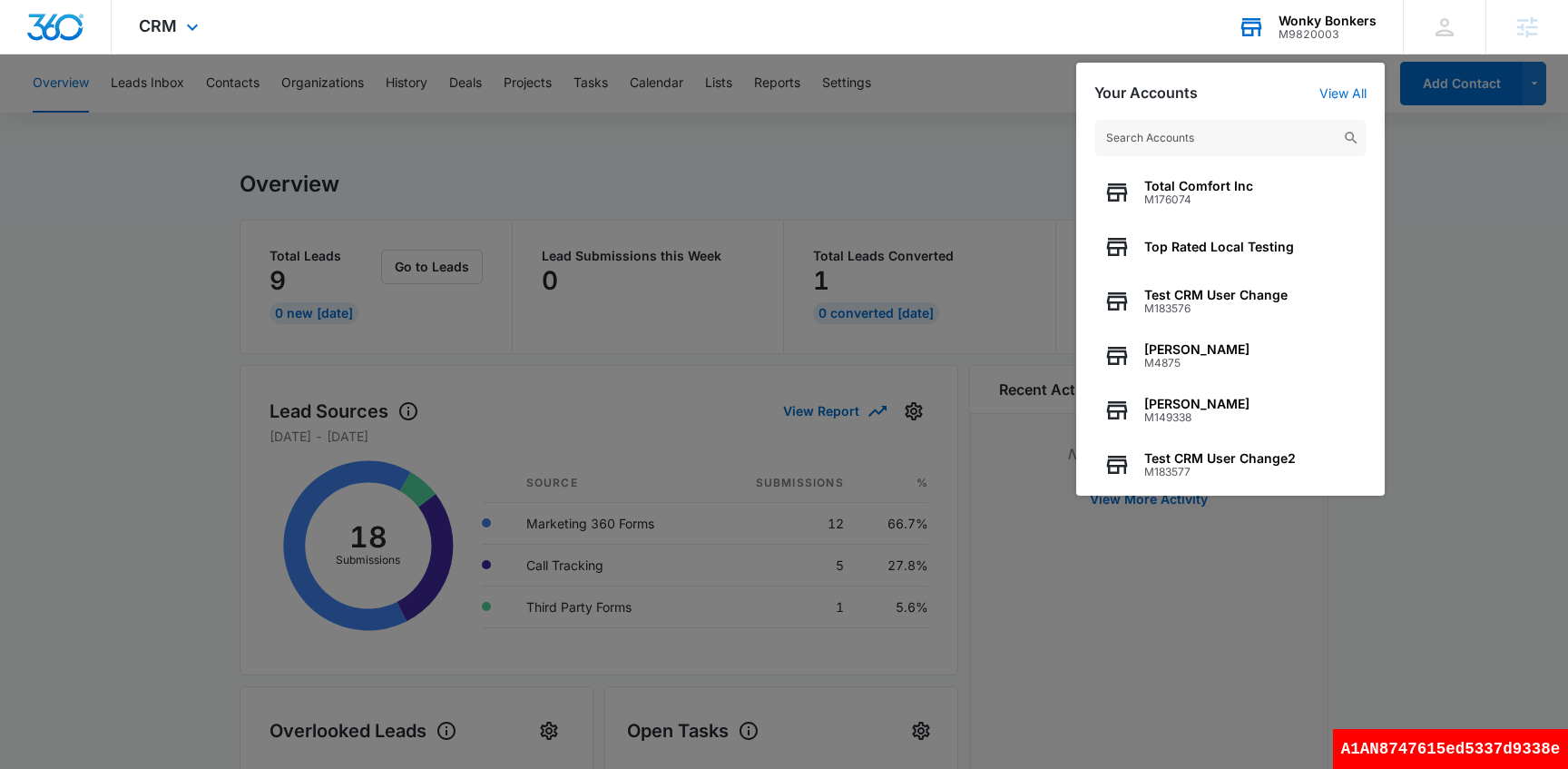
click at [1200, 145] on input "text" at bounding box center [1230, 138] width 273 height 36
type input "j1013"
click at [1171, 141] on input "j1013" at bounding box center [1230, 138] width 273 height 36
click at [1180, 144] on input "text" at bounding box center [1230, 138] width 273 height 36
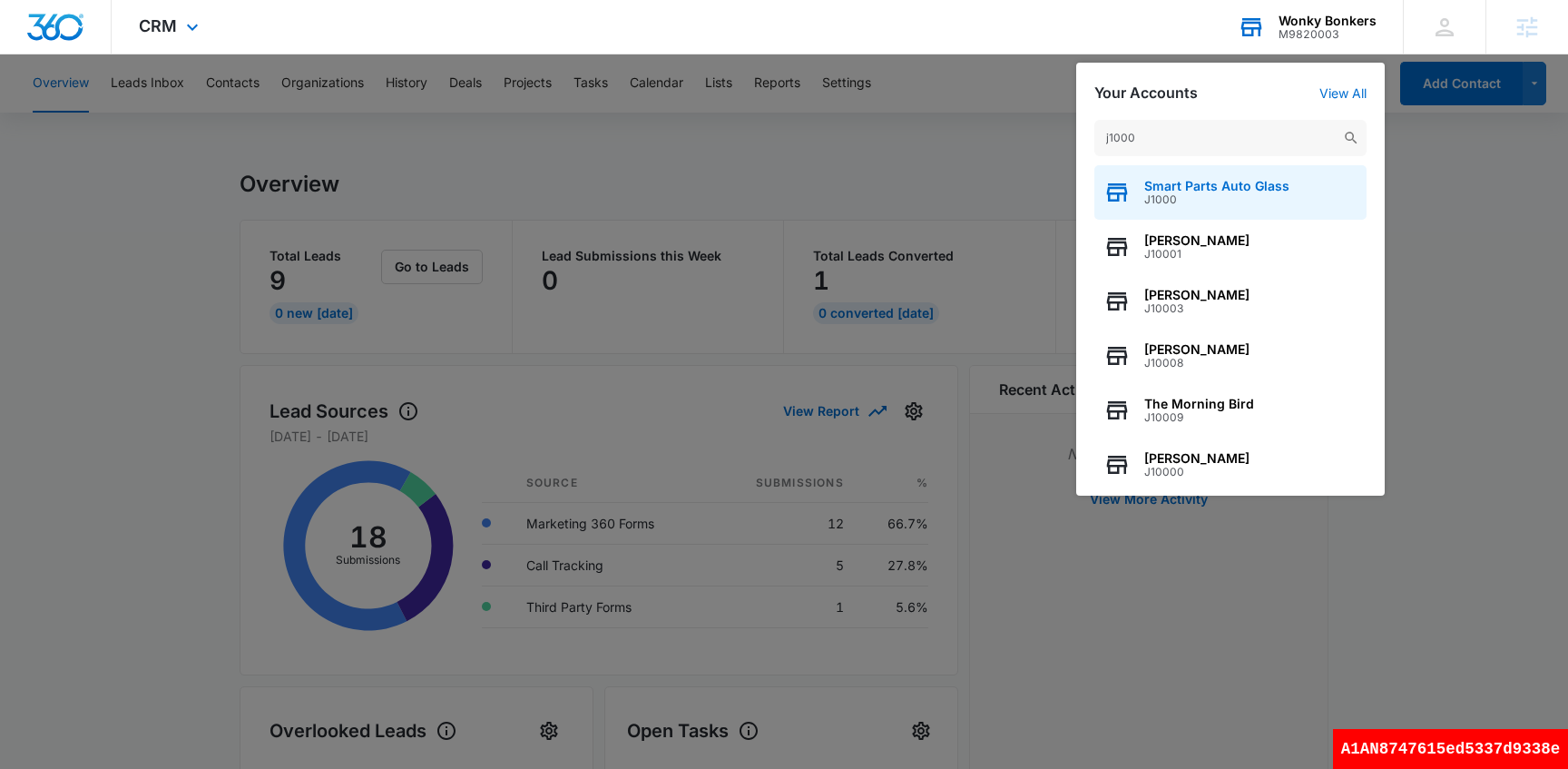
type input "j1000"
click at [1205, 199] on span "J1000" at bounding box center [1216, 199] width 145 height 13
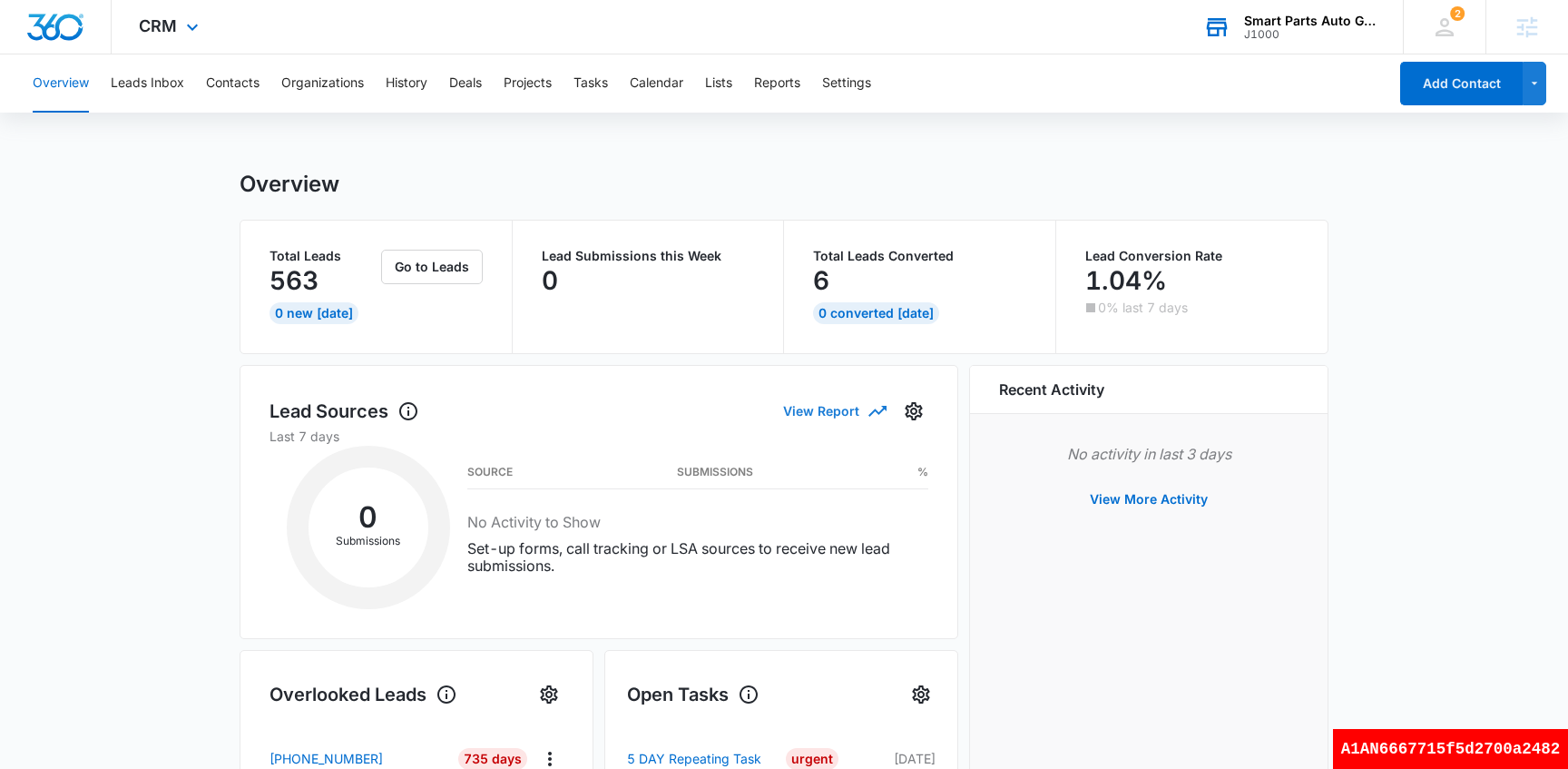
click at [837, 412] on button "View Report" at bounding box center [833, 411] width 101 height 32
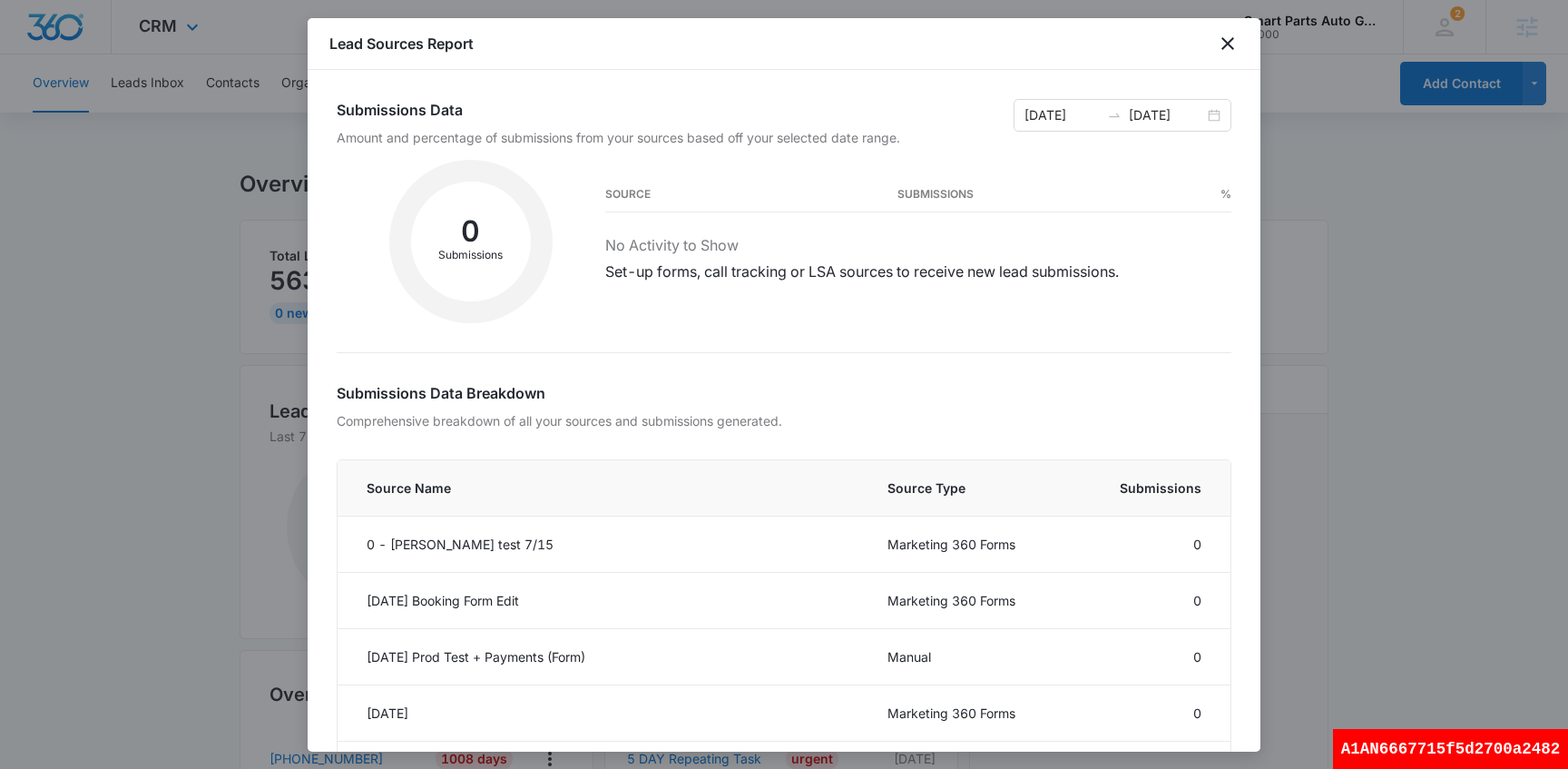
scroll to position [14, 0]
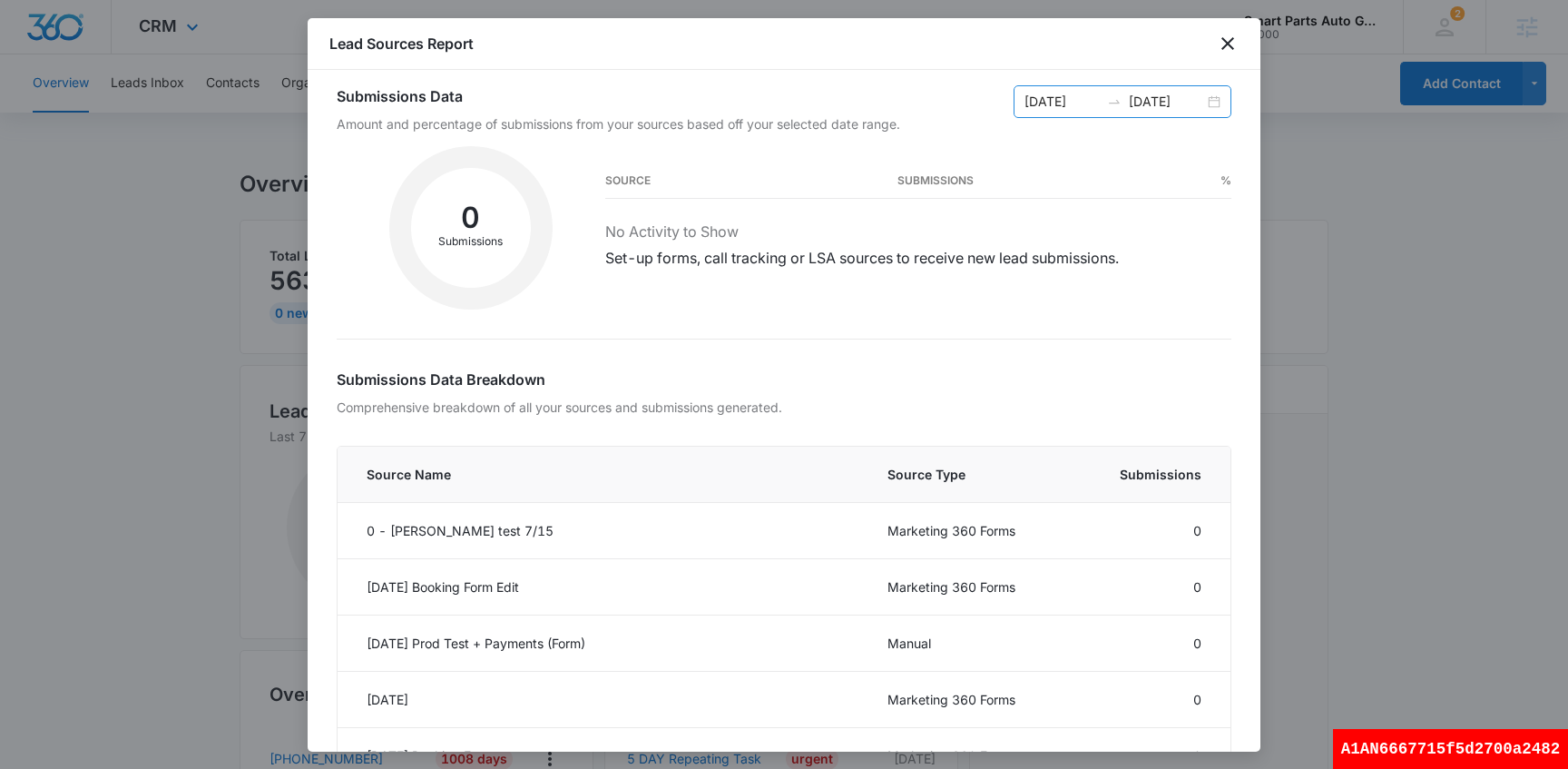
click at [1083, 106] on input "[DATE]" at bounding box center [1062, 101] width 76 height 20
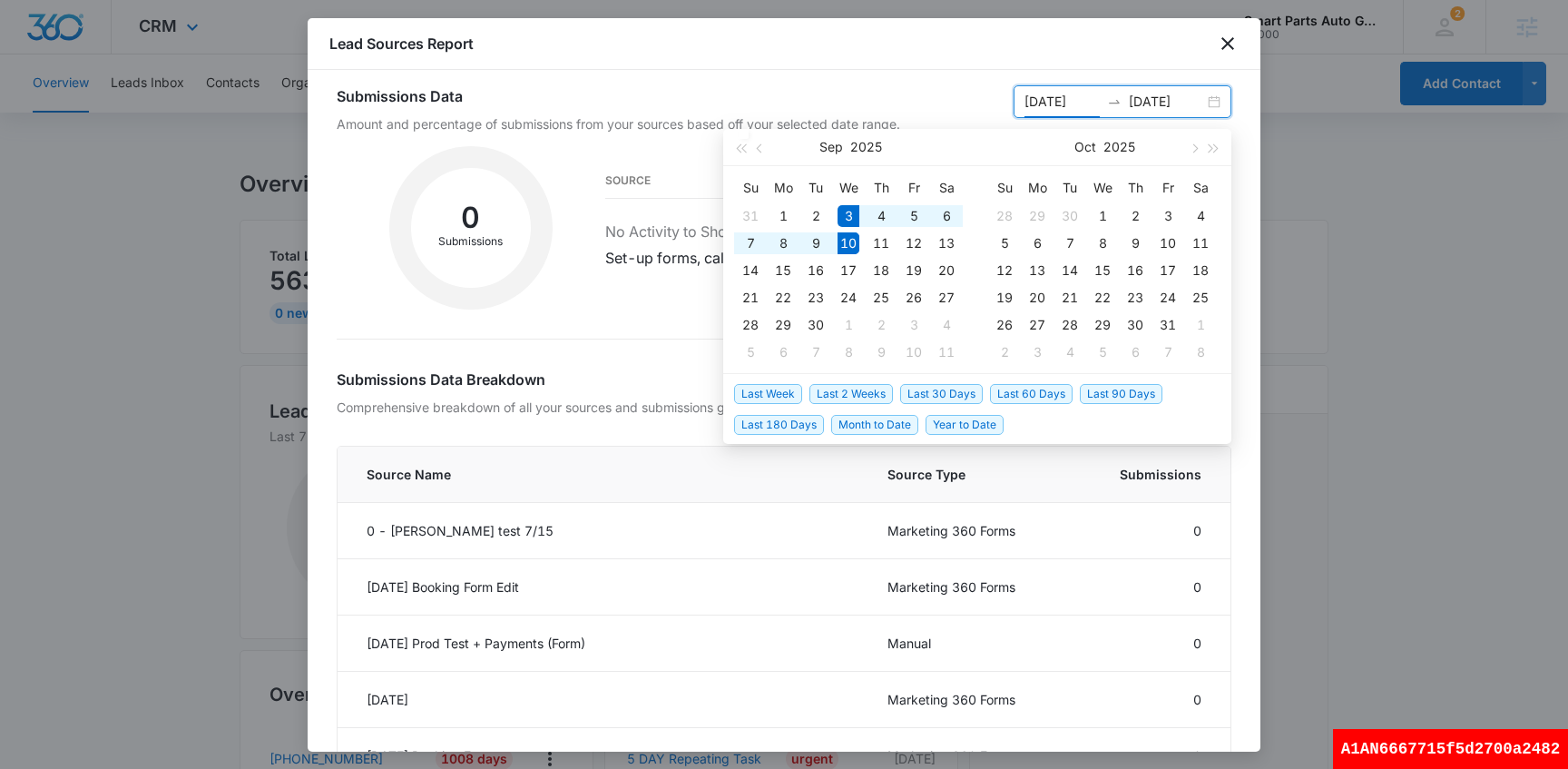
click at [1098, 105] on input "[DATE]" at bounding box center [1062, 101] width 76 height 20
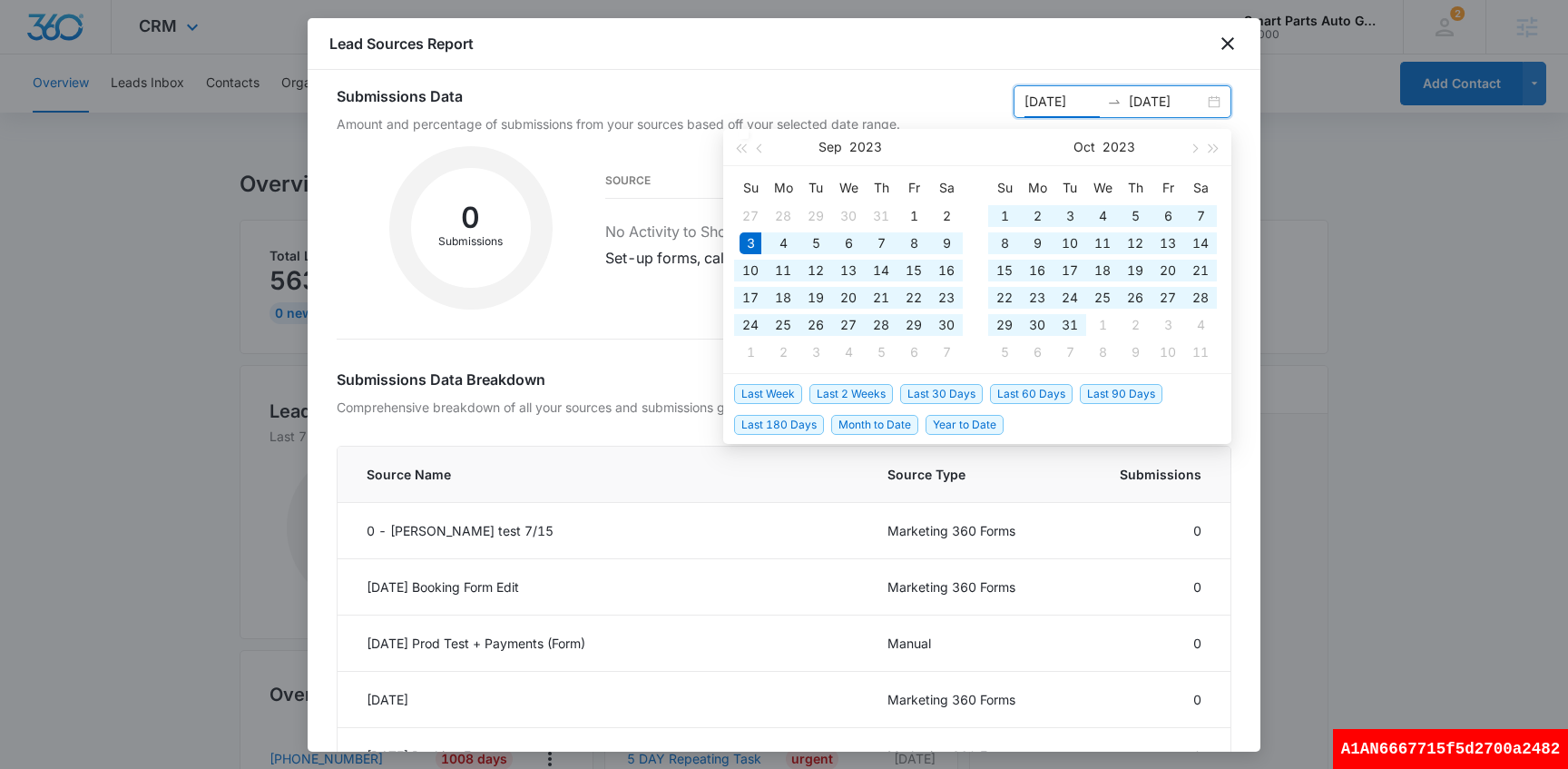
type input "[DATE]"
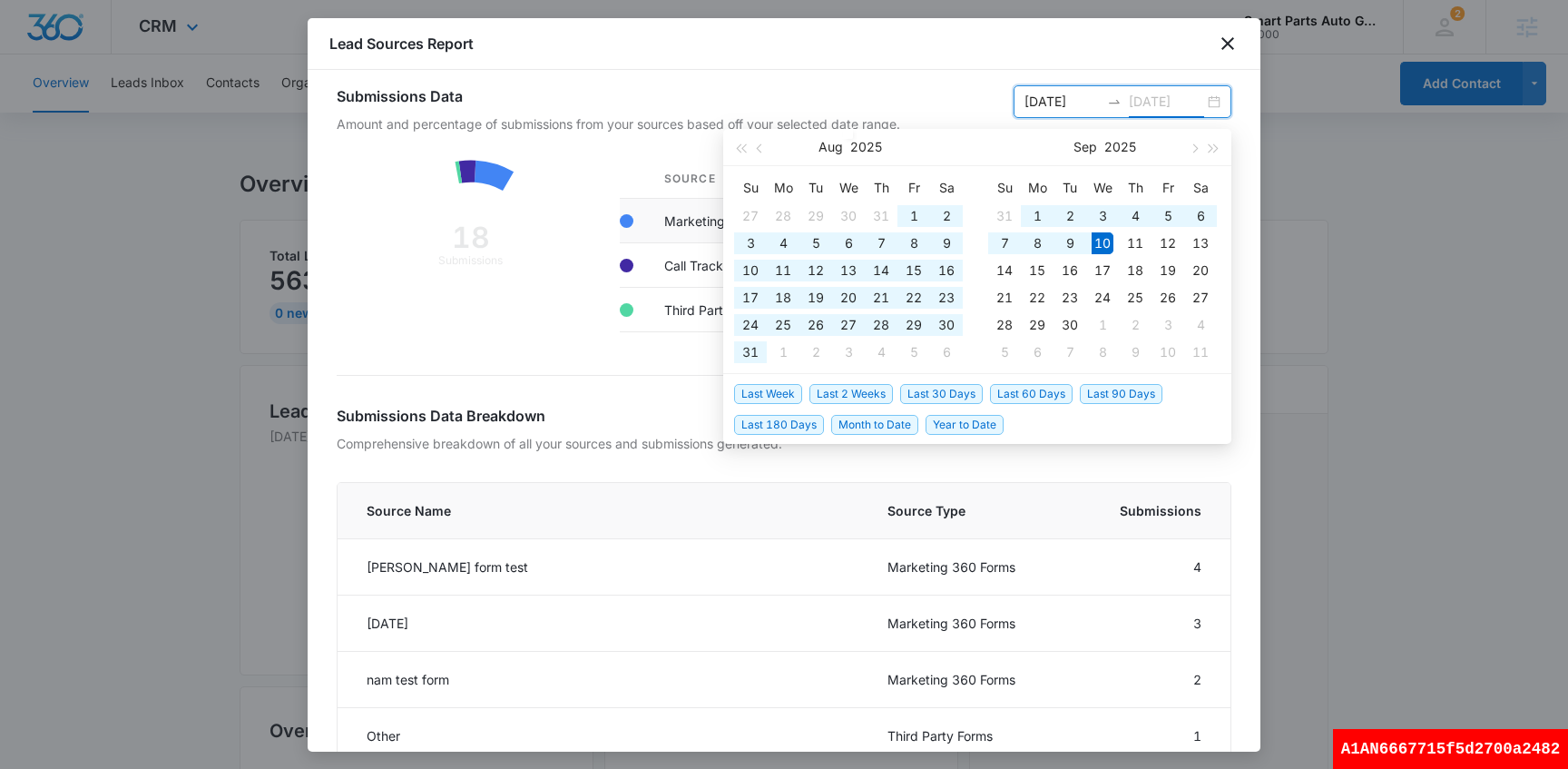
type input "[DATE]"
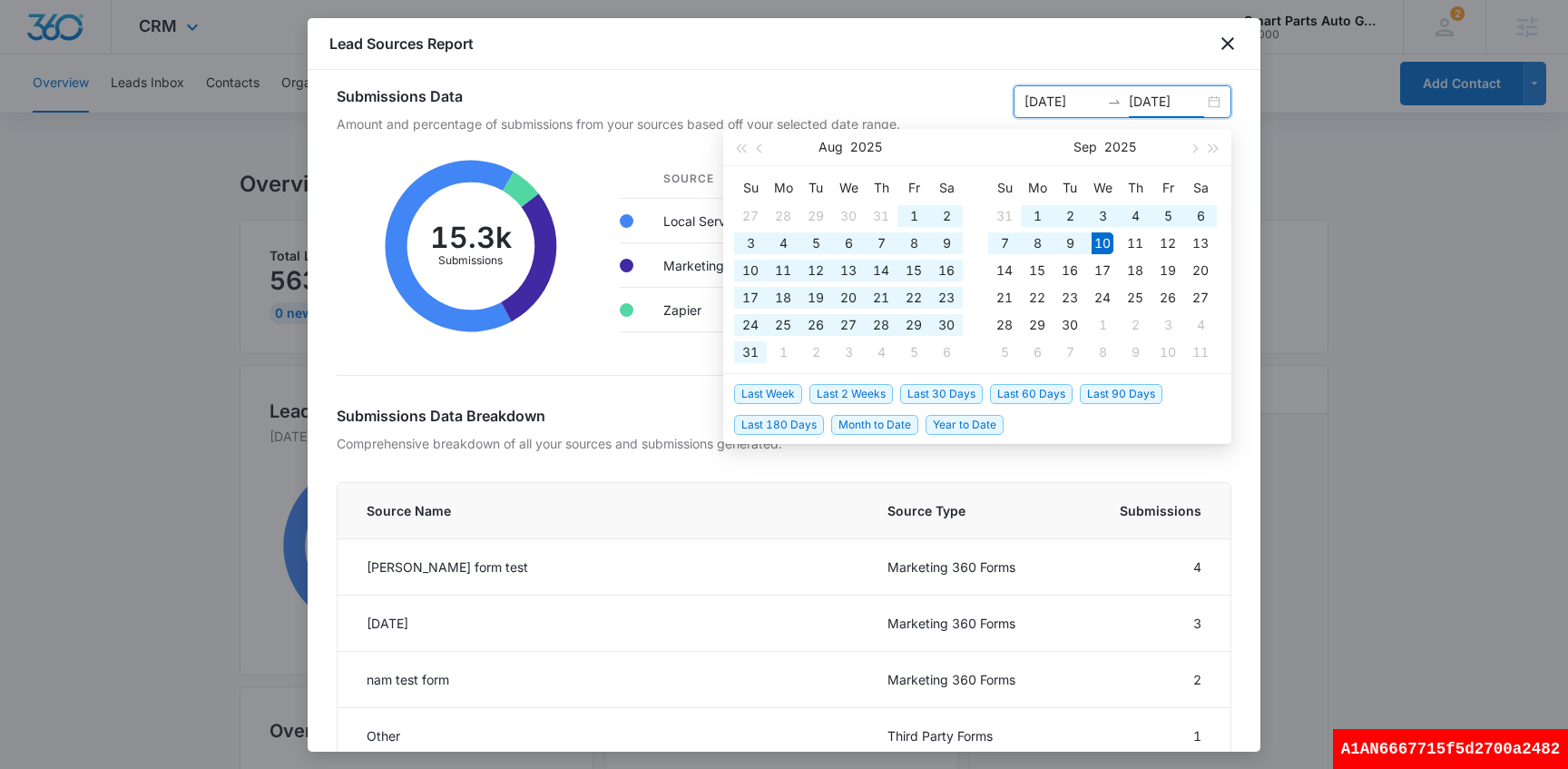
click at [1099, 108] on div at bounding box center [1113, 101] width 29 height 15
click at [1096, 98] on input "[DATE]" at bounding box center [1062, 101] width 76 height 20
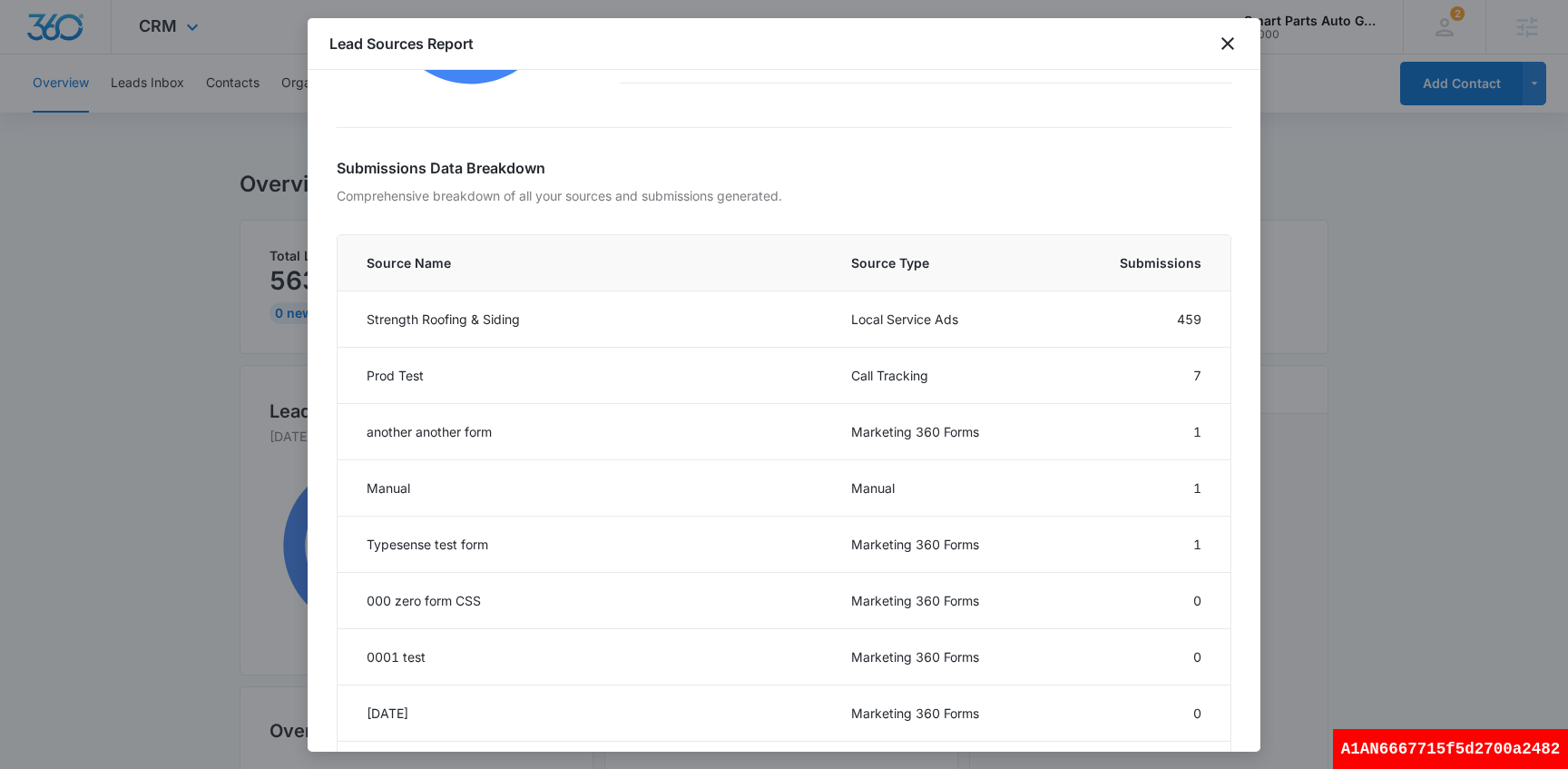
scroll to position [265, 0]
type input "[DATE]"
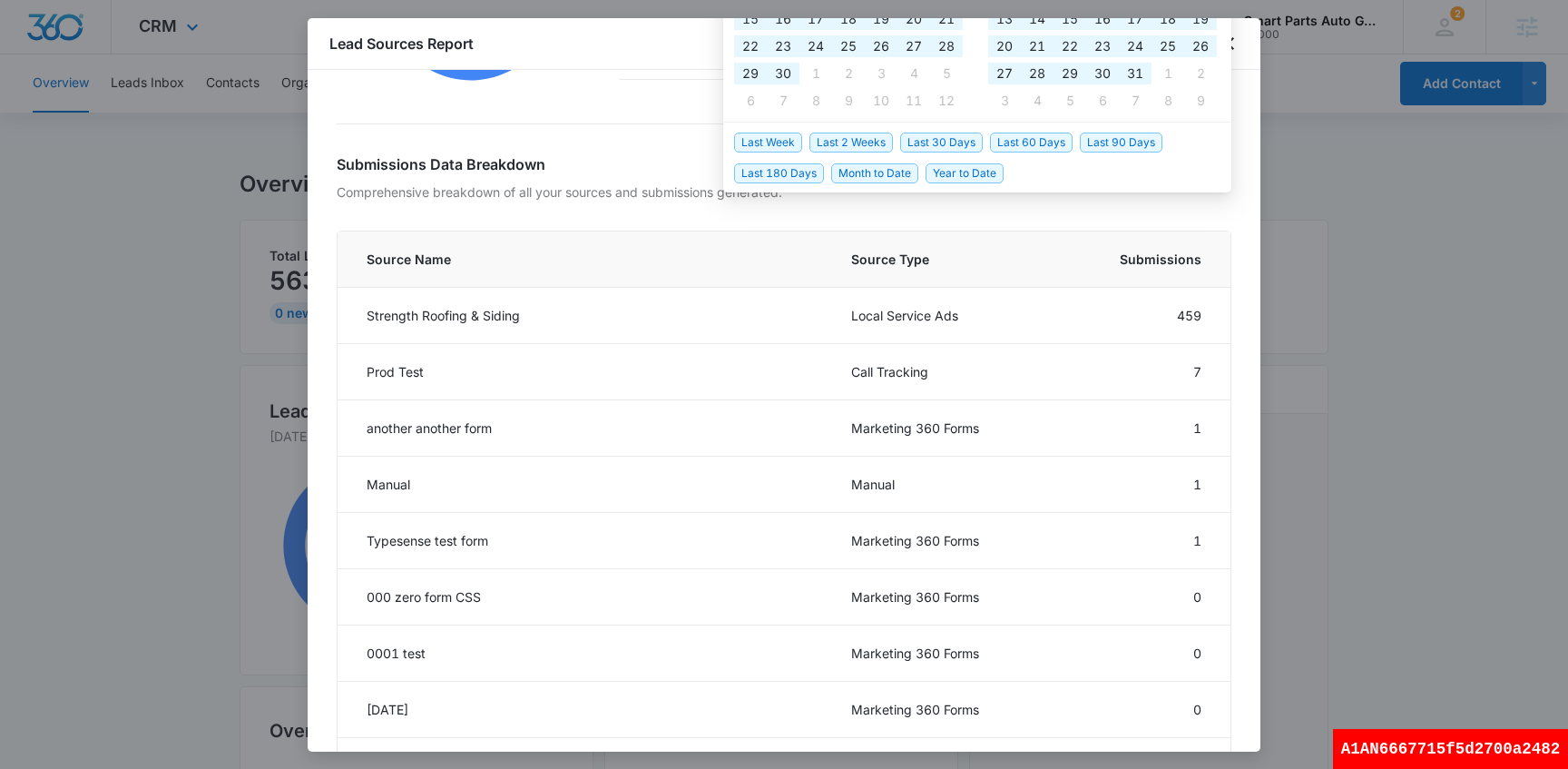
scroll to position [0, 0]
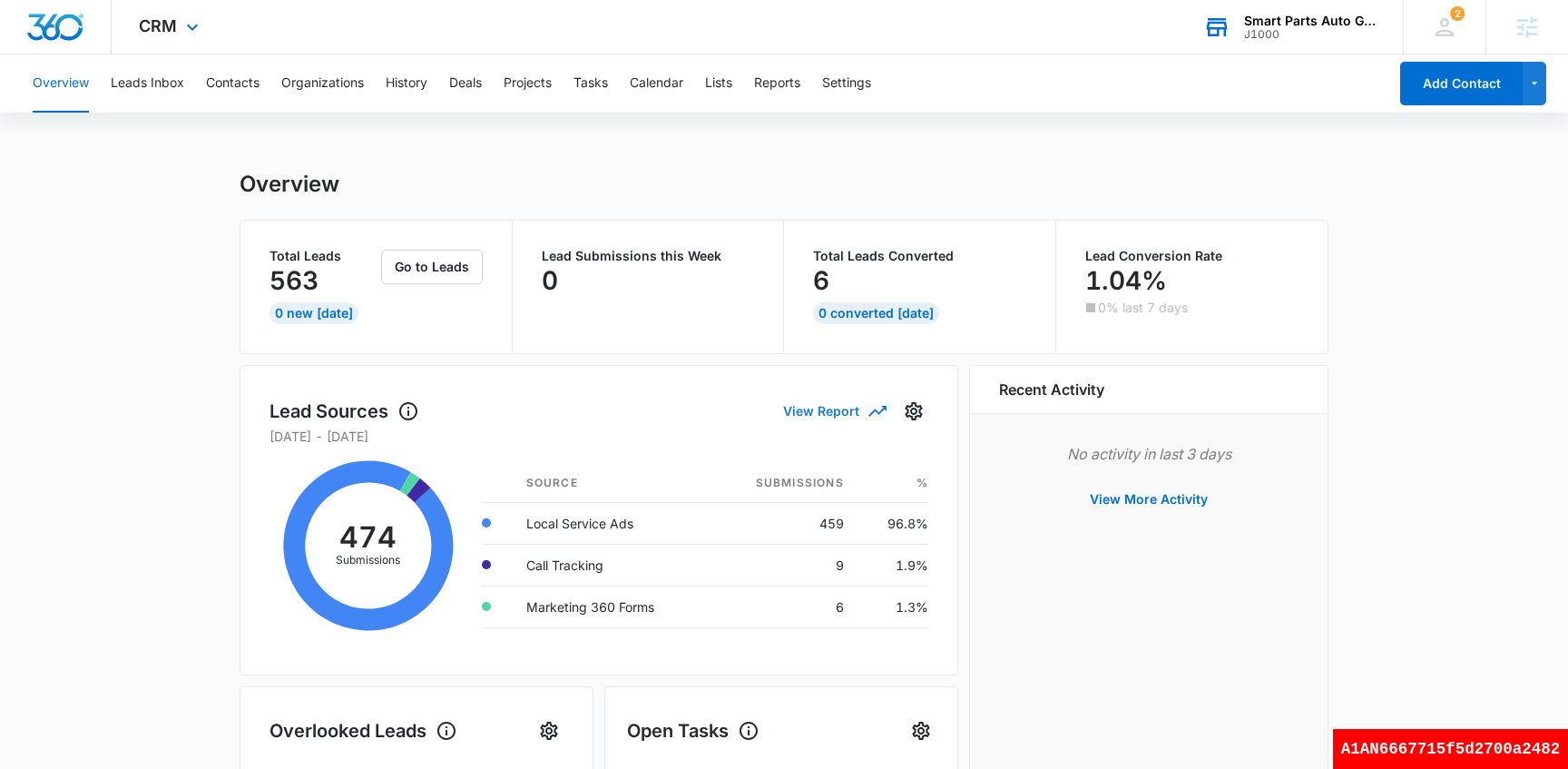
click at [848, 412] on button "View Report" at bounding box center [833, 411] width 101 height 32
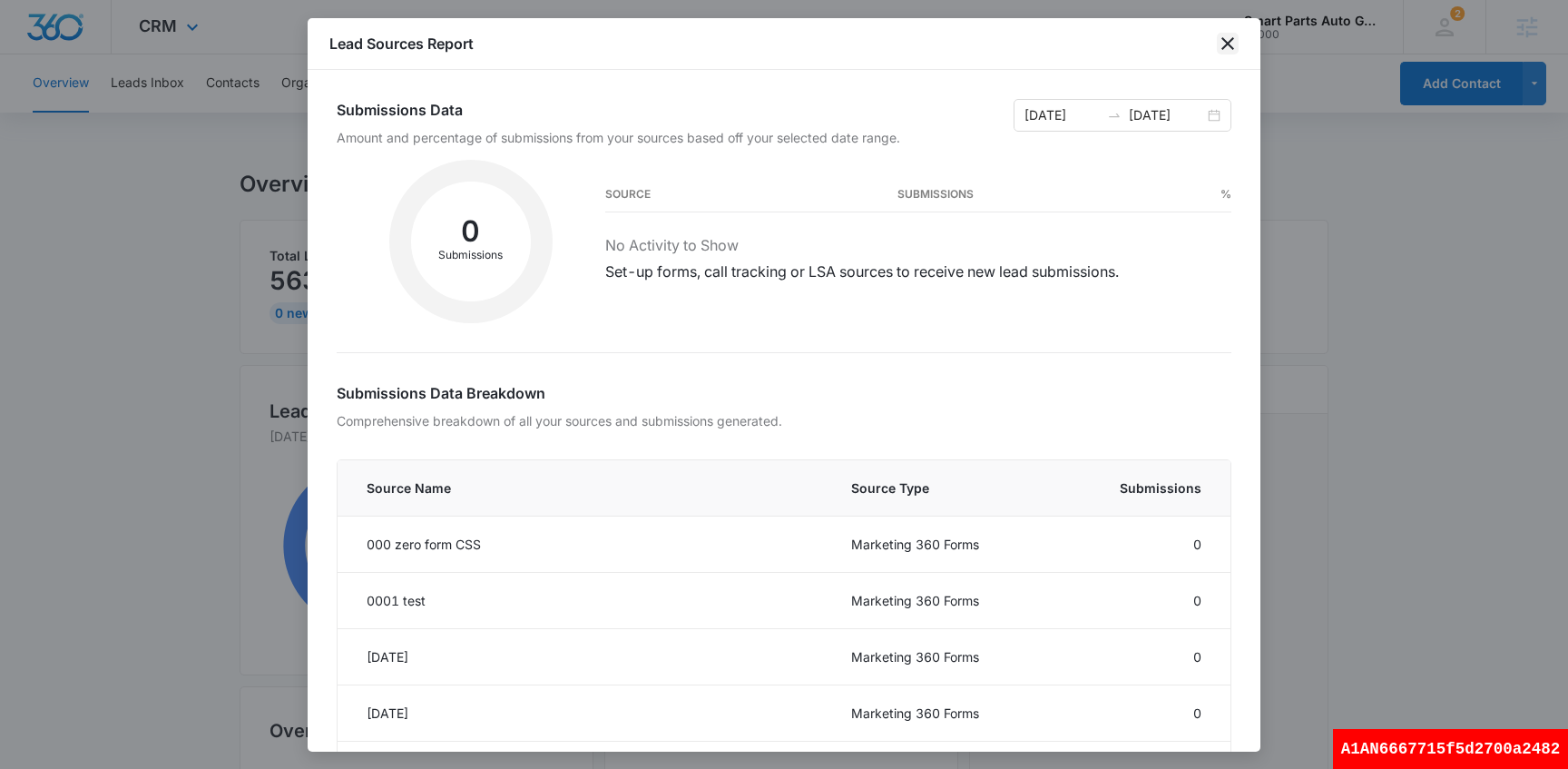
click at [1223, 47] on icon "close" at bounding box center [1227, 43] width 13 height 13
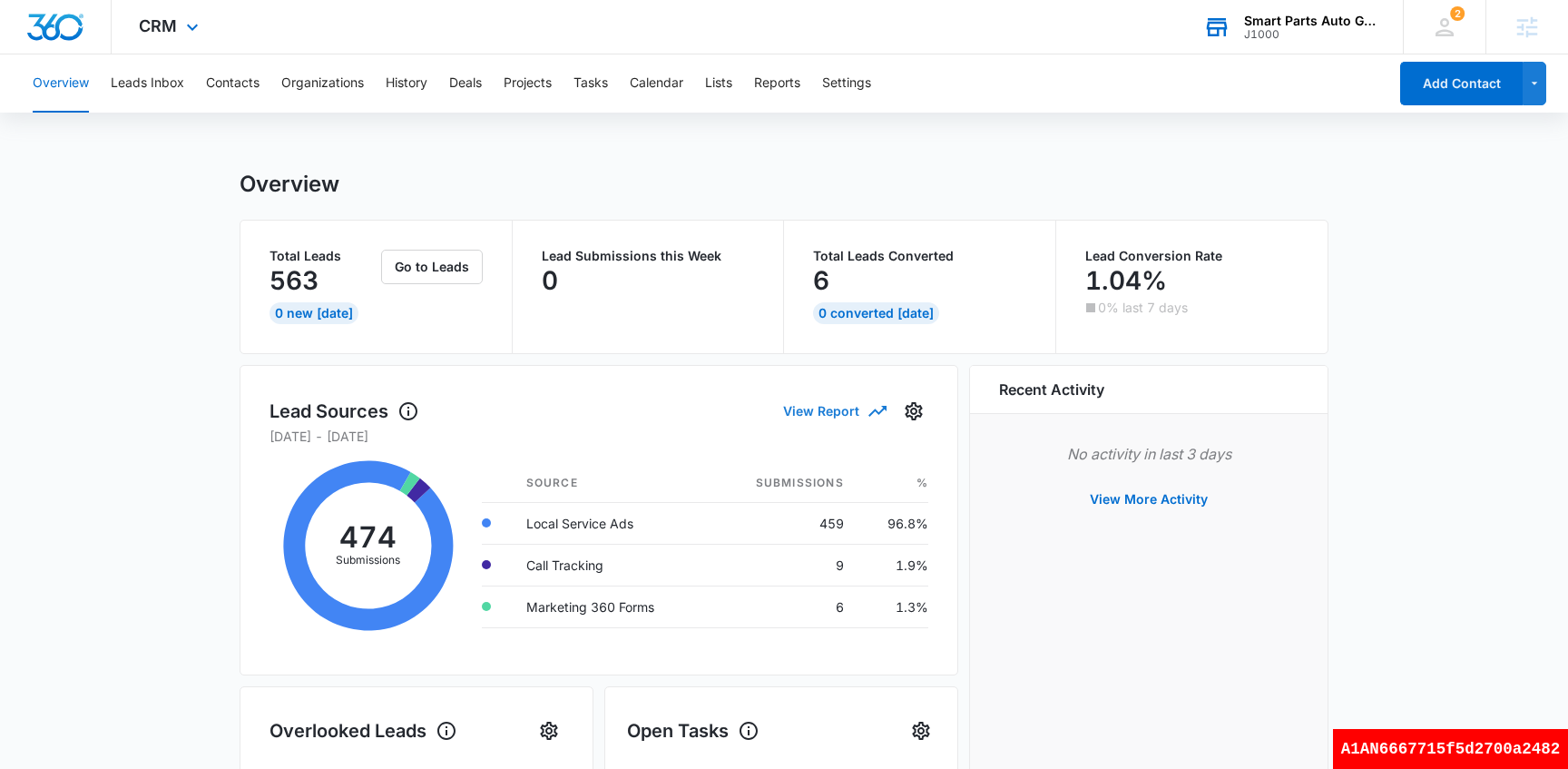
click at [860, 417] on button "View Report" at bounding box center [833, 411] width 101 height 32
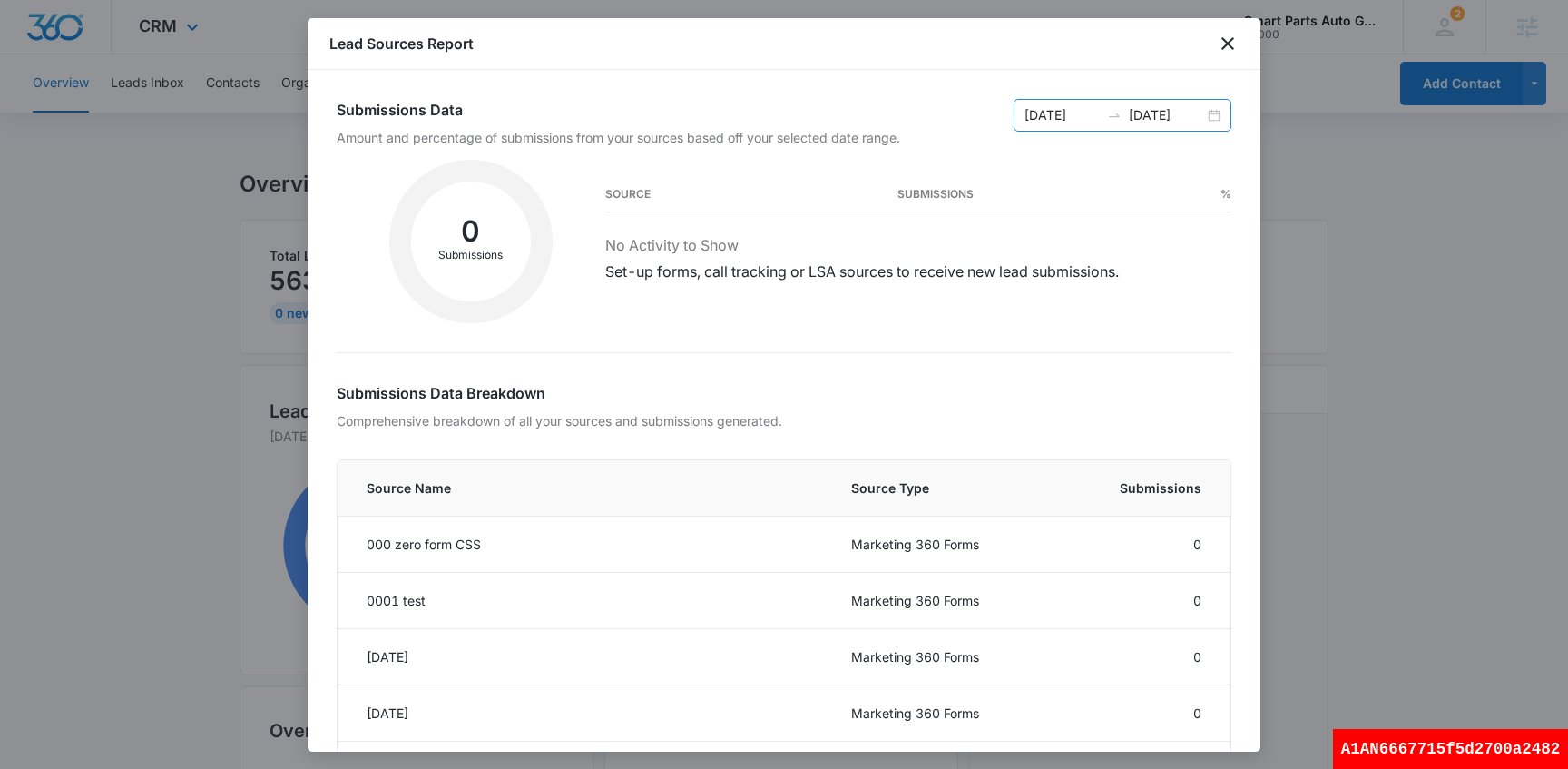
click at [1084, 118] on input "[DATE]" at bounding box center [1062, 115] width 76 height 20
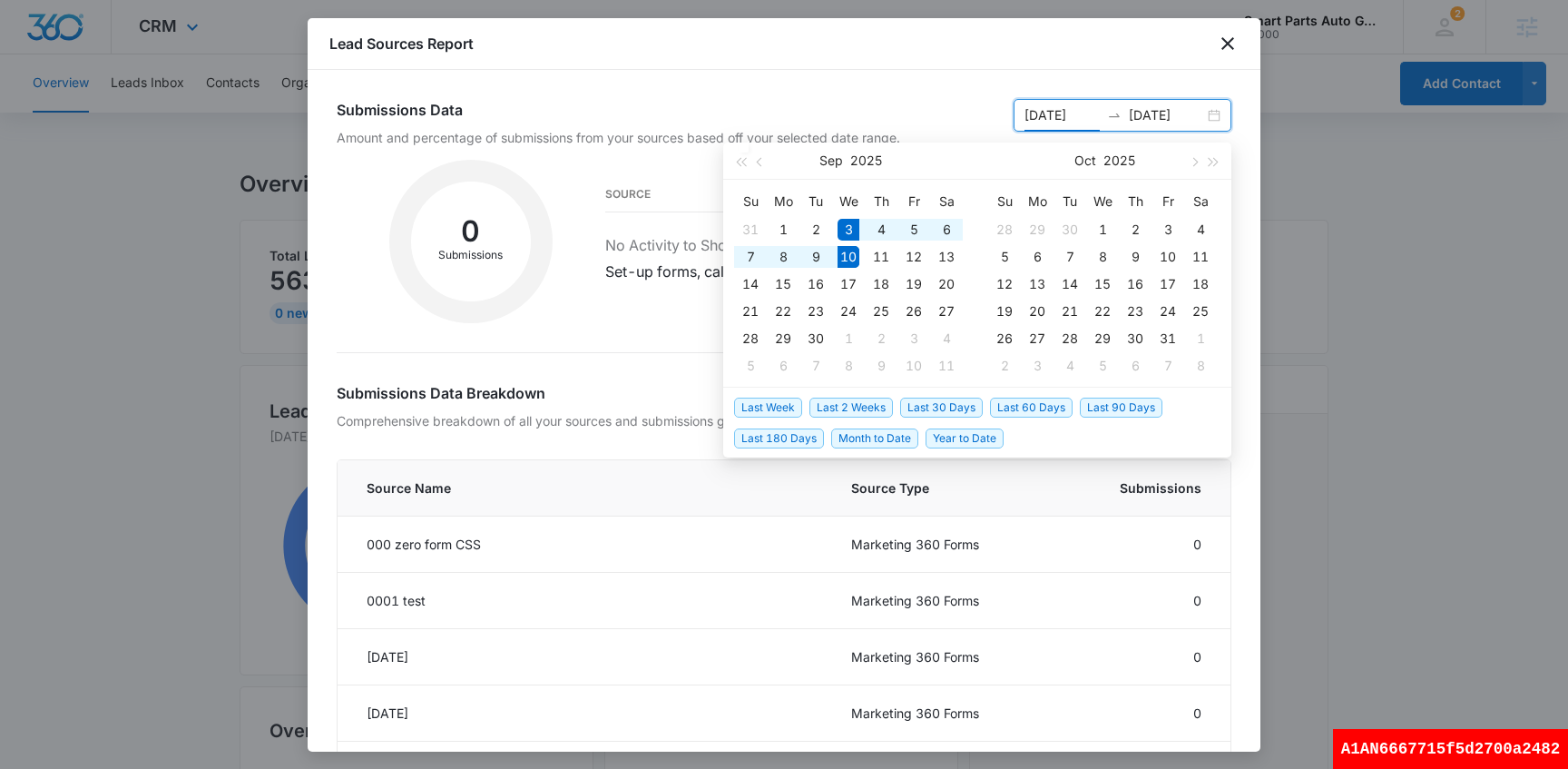
click at [1095, 113] on input "[DATE]" at bounding box center [1062, 115] width 76 height 20
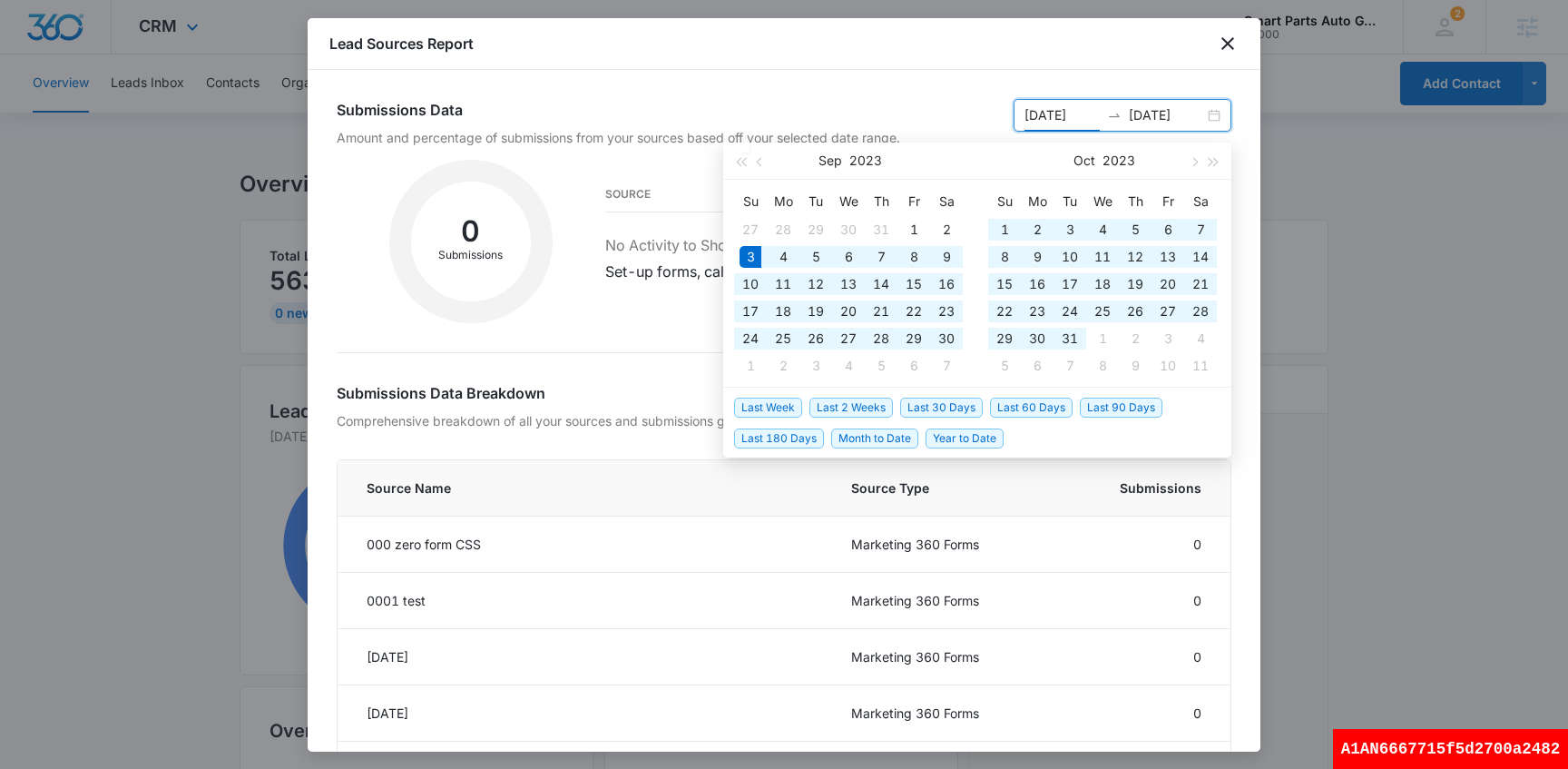
type input "[DATE]"
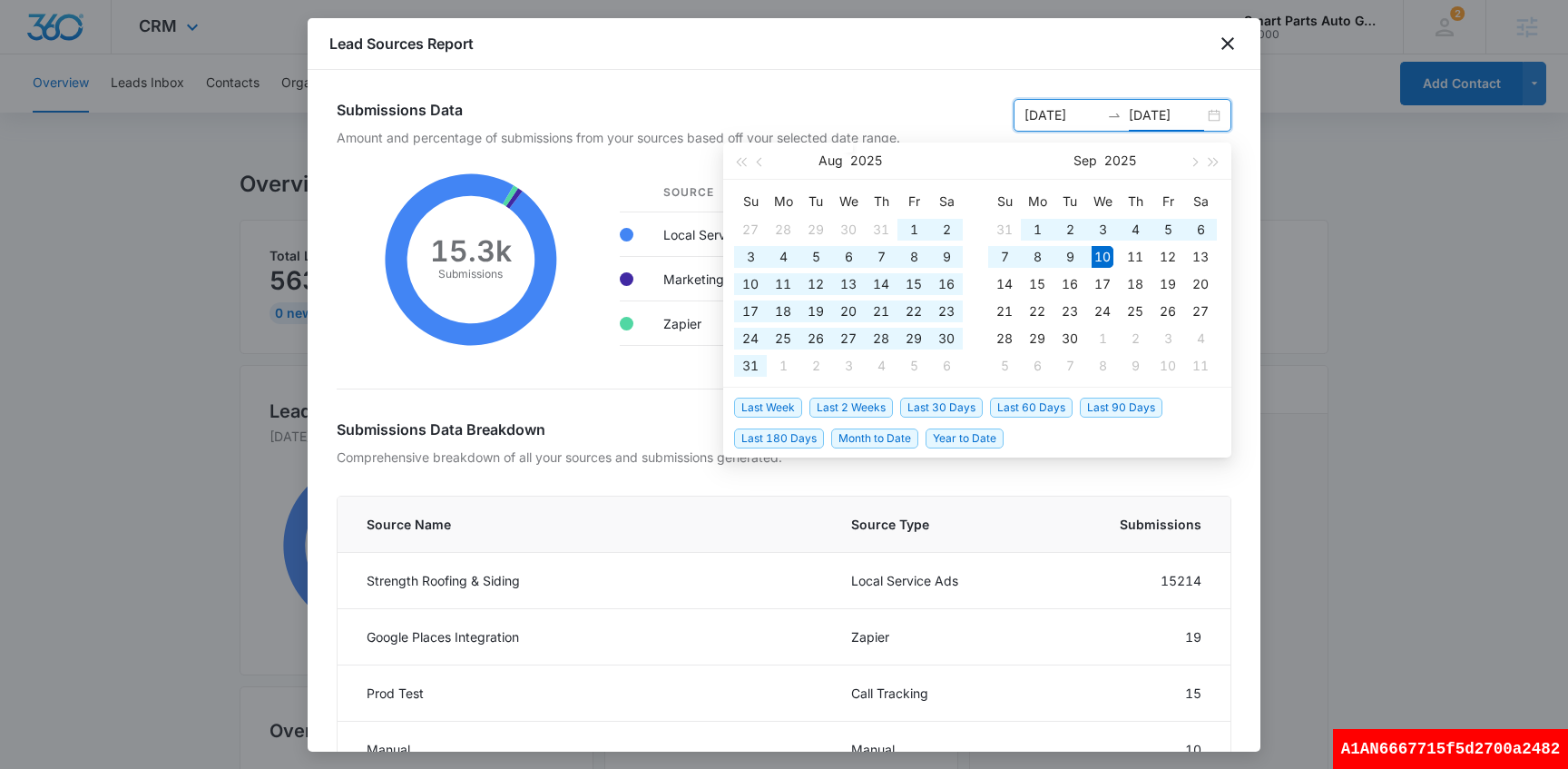
click at [984, 63] on div "Lead Sources Report" at bounding box center [784, 43] width 953 height 52
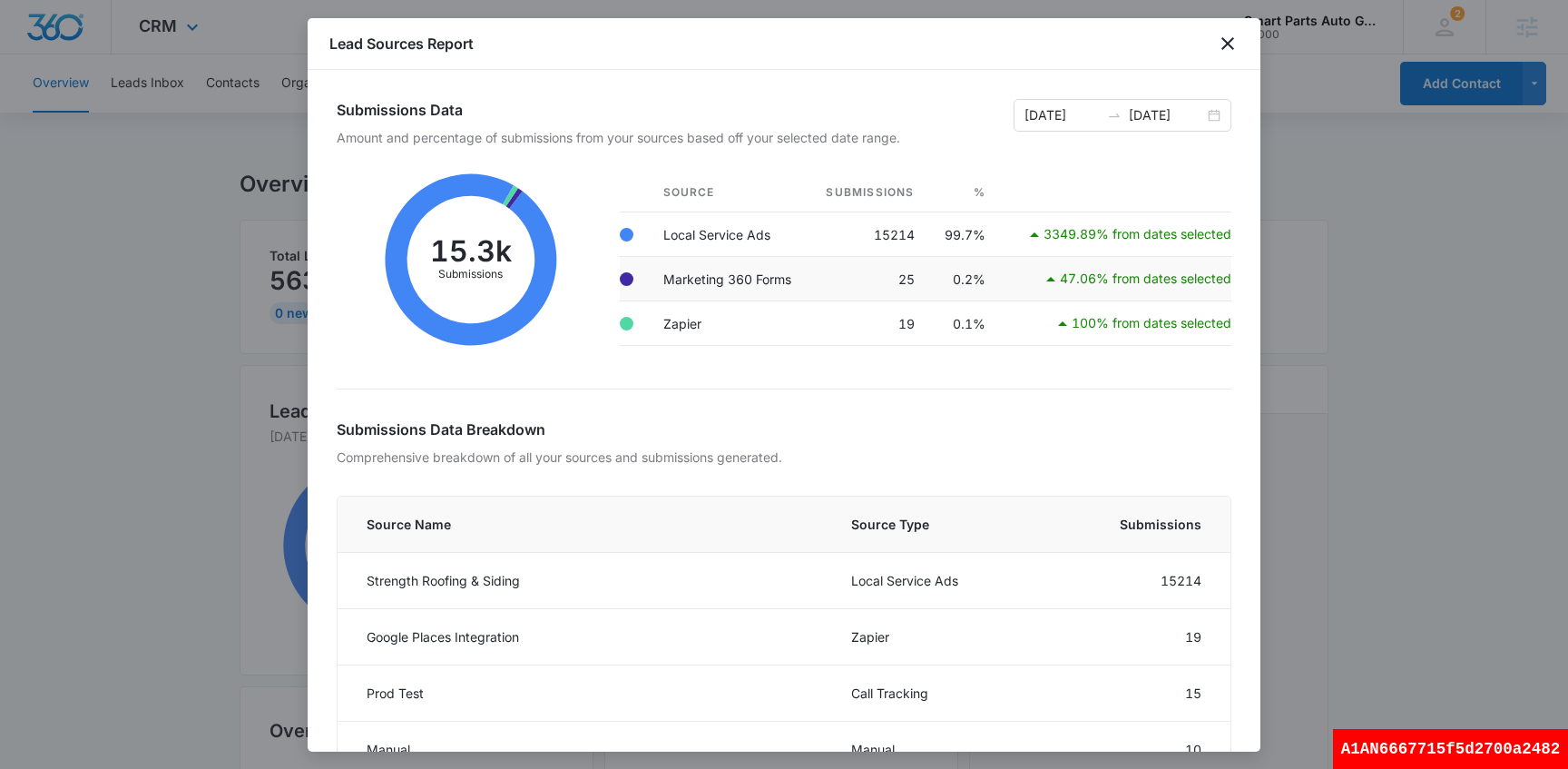
click at [908, 283] on td "25" at bounding box center [868, 279] width 120 height 44
click at [884, 272] on td "25" at bounding box center [868, 279] width 120 height 44
click at [450, 193] on icon at bounding box center [470, 260] width 171 height 171
click at [464, 251] on icon at bounding box center [470, 259] width 269 height 200
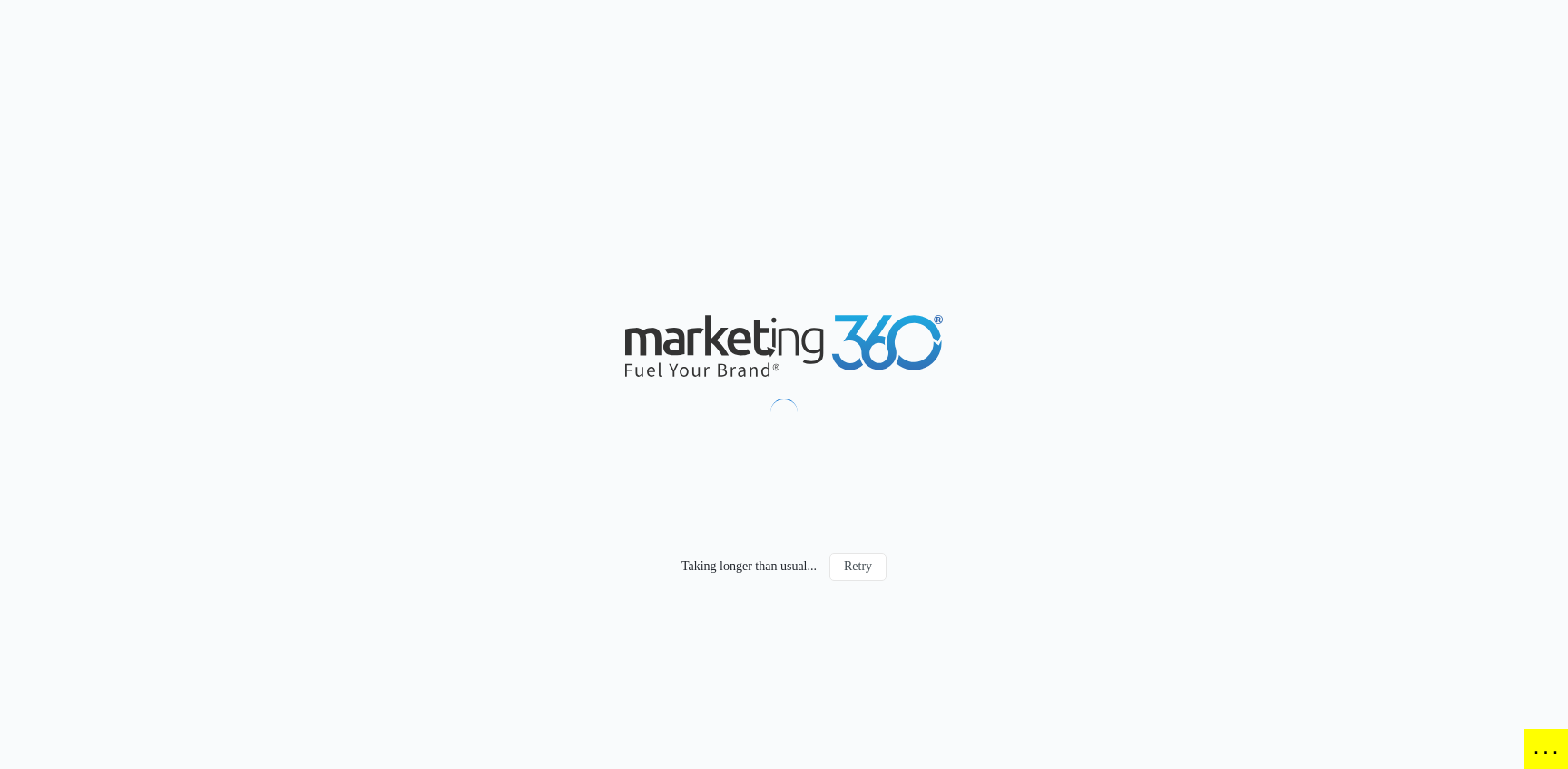
click at [1111, 238] on div "Taking longer than usual... Retry" at bounding box center [784, 384] width 1568 height 769
